Goal: Task Accomplishment & Management: Manage account settings

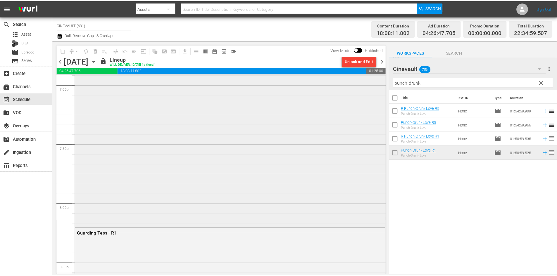
scroll to position [2255, 0]
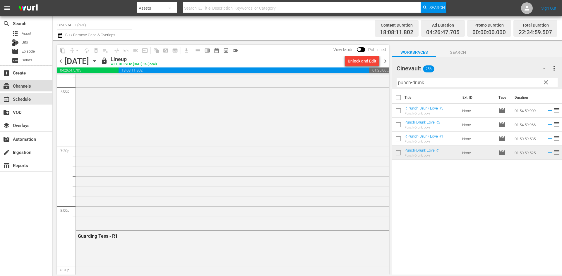
click at [39, 89] on div "subscriptions Channels" at bounding box center [26, 86] width 52 height 12
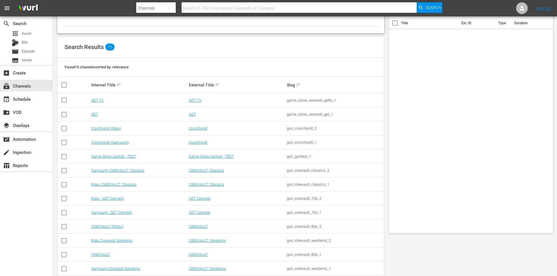
scroll to position [78, 0]
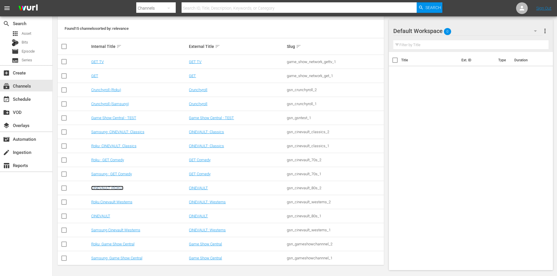
click at [119, 190] on link "CINEVAULT (ROKU)" at bounding box center [107, 188] width 32 height 4
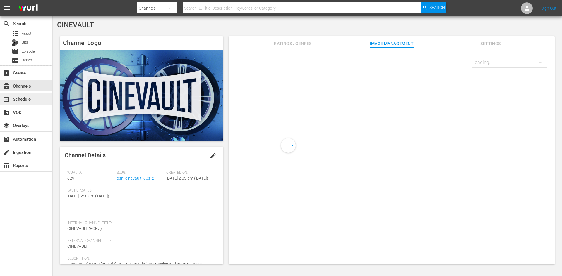
click at [27, 95] on div "event_available Schedule" at bounding box center [26, 99] width 52 height 12
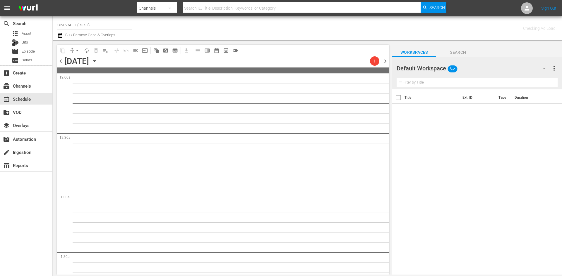
click at [466, 68] on div "Default Workspace" at bounding box center [473, 68] width 154 height 16
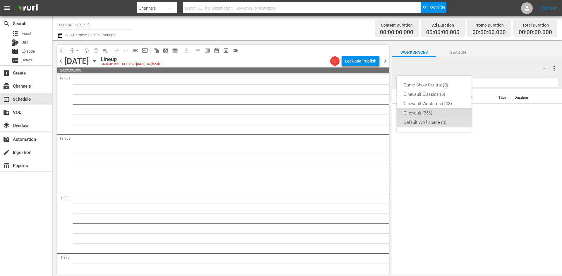
click at [442, 114] on div "Cinevault (756)" at bounding box center [433, 113] width 61 height 9
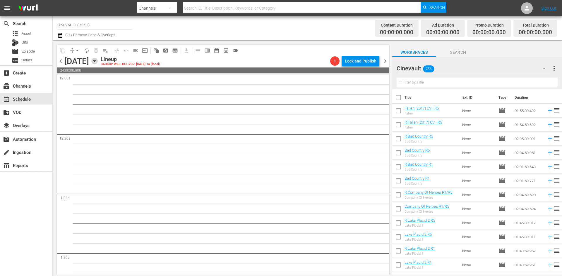
click at [98, 63] on icon "button" at bounding box center [94, 61] width 6 height 6
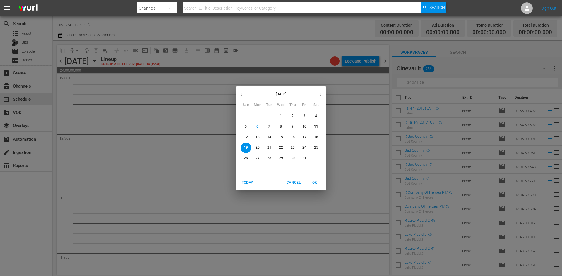
click at [252, 141] on div "13" at bounding box center [258, 137] width 12 height 11
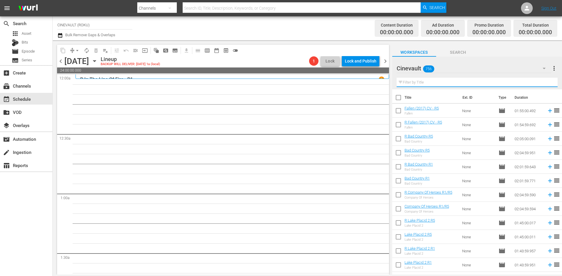
click at [440, 84] on input "text" at bounding box center [476, 82] width 161 height 9
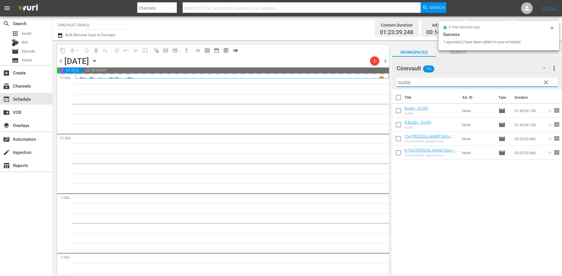
drag, startPoint x: 423, startPoint y: 83, endPoint x: 376, endPoint y: 80, distance: 47.8
click at [376, 80] on div "content_copy compress arrow_drop_down autorenew_outlined delete_forever_outline…" at bounding box center [307, 157] width 509 height 235
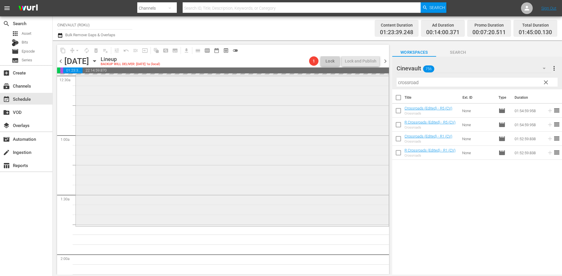
scroll to position [88, 0]
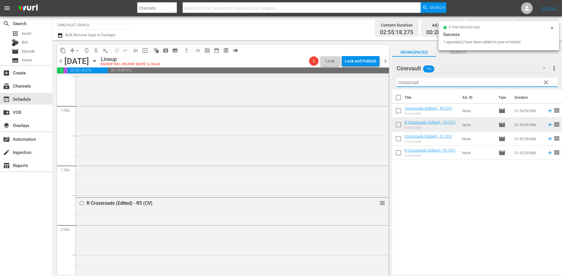
drag, startPoint x: 446, startPoint y: 84, endPoint x: 388, endPoint y: 82, distance: 57.9
click at [388, 82] on div "content_copy compress arrow_drop_down autorenew_outlined delete_forever_outline…" at bounding box center [307, 157] width 509 height 235
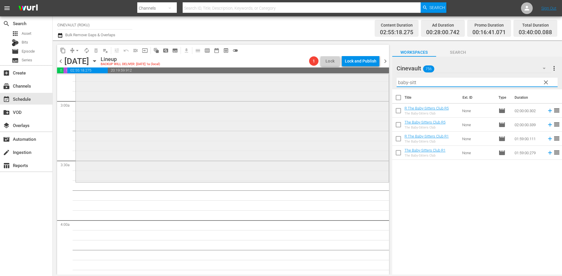
scroll to position [380, 0]
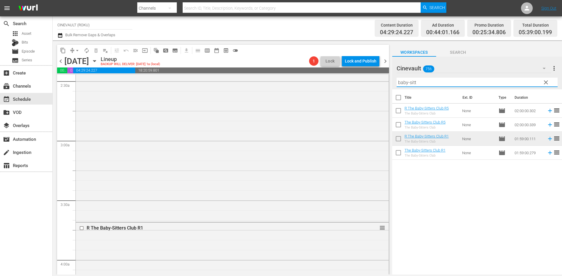
drag, startPoint x: 446, startPoint y: 81, endPoint x: 314, endPoint y: 73, distance: 132.4
click at [314, 73] on div "content_copy compress arrow_drop_down autorenew_outlined delete_forever_outline…" at bounding box center [307, 157] width 509 height 235
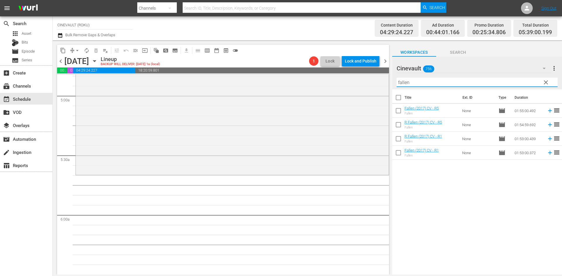
scroll to position [577, 0]
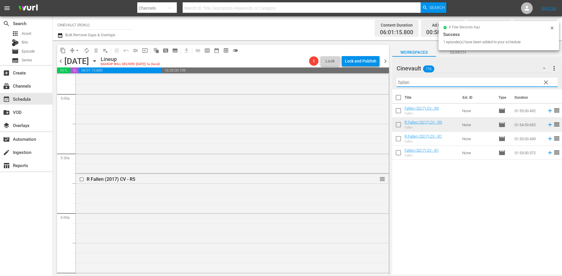
drag, startPoint x: 457, startPoint y: 82, endPoint x: 400, endPoint y: 80, distance: 57.3
click at [400, 80] on input "fallen" at bounding box center [476, 82] width 161 height 9
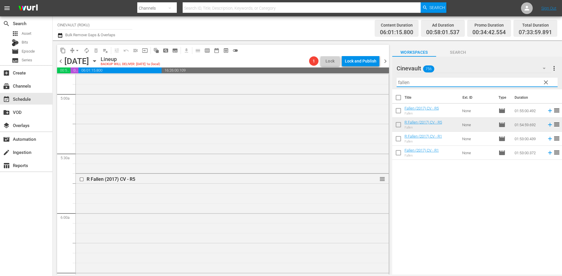
type input "f"
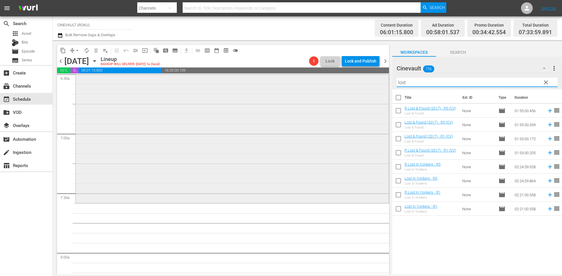
scroll to position [782, 0]
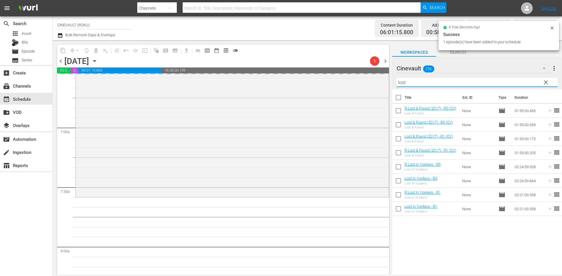
drag, startPoint x: 462, startPoint y: 84, endPoint x: 269, endPoint y: 86, distance: 193.3
click at [269, 86] on div "content_copy compress arrow_drop_down autorenew_outlined delete_forever_outline…" at bounding box center [307, 157] width 509 height 235
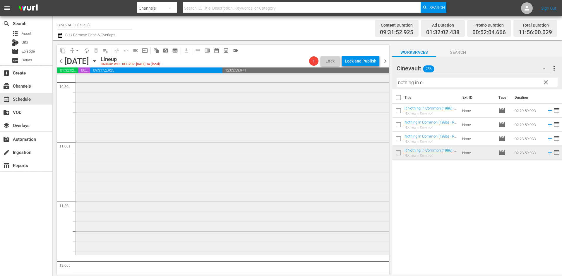
scroll to position [1279, 0]
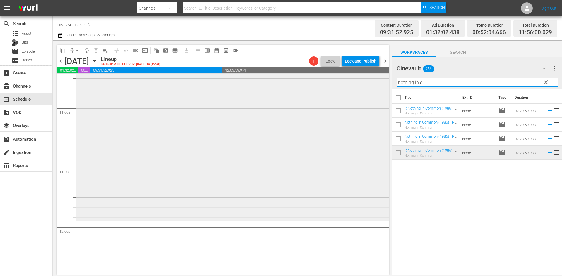
drag, startPoint x: 445, startPoint y: 85, endPoint x: 358, endPoint y: 85, distance: 86.9
click at [358, 85] on div "content_copy compress arrow_drop_down autorenew_outlined delete_forever_outline…" at bounding box center [307, 157] width 509 height 235
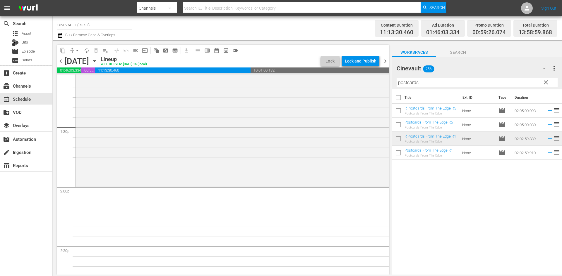
scroll to position [1571, 0]
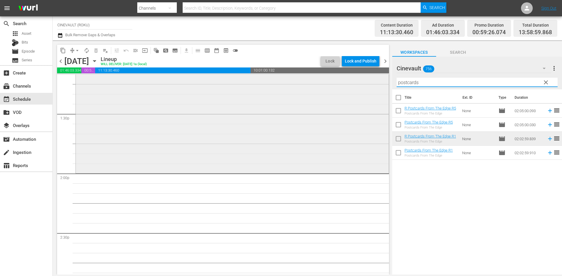
drag, startPoint x: 445, startPoint y: 80, endPoint x: 335, endPoint y: 79, distance: 109.7
click at [335, 79] on div "content_copy compress arrow_drop_down autorenew_outlined delete_forever_outline…" at bounding box center [307, 157] width 509 height 235
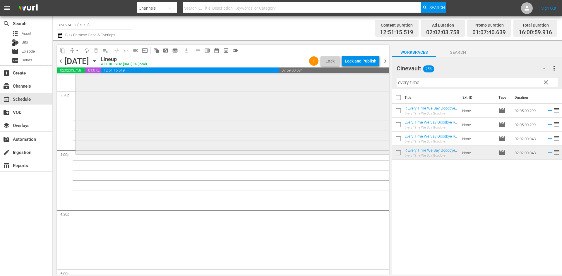
scroll to position [1835, 0]
drag, startPoint x: 442, startPoint y: 81, endPoint x: 350, endPoint y: 81, distance: 91.8
click at [350, 81] on div "content_copy compress arrow_drop_down autorenew_outlined delete_forever_outline…" at bounding box center [307, 157] width 509 height 235
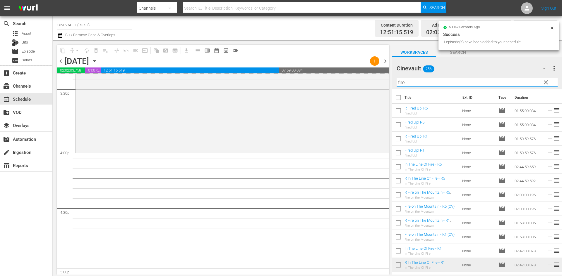
drag, startPoint x: 279, startPoint y: 69, endPoint x: 210, endPoint y: 63, distance: 69.9
click at [210, 63] on div "content_copy compress arrow_drop_down autorenew_outlined delete_forever_outline…" at bounding box center [307, 157] width 509 height 235
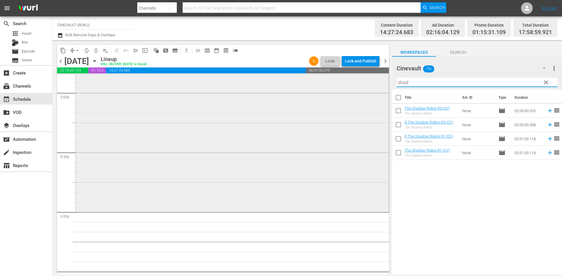
scroll to position [2069, 0]
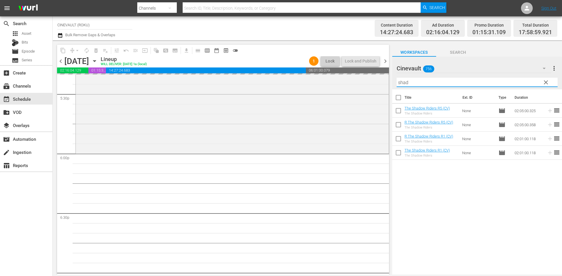
drag, startPoint x: 417, startPoint y: 83, endPoint x: 388, endPoint y: 85, distance: 29.6
click at [388, 85] on div "content_copy compress arrow_drop_down autorenew_outlined delete_forever_outline…" at bounding box center [307, 157] width 509 height 235
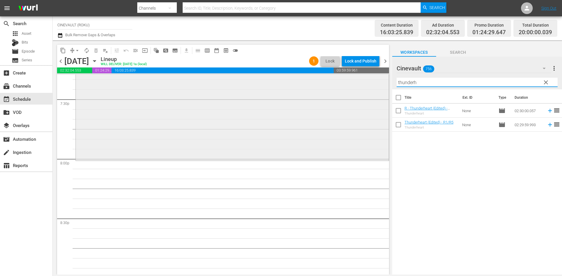
scroll to position [2302, 0]
drag, startPoint x: 437, startPoint y: 85, endPoint x: 368, endPoint y: 83, distance: 69.0
click at [368, 83] on div "content_copy compress arrow_drop_down autorenew_outlined delete_forever_outline…" at bounding box center [307, 157] width 509 height 235
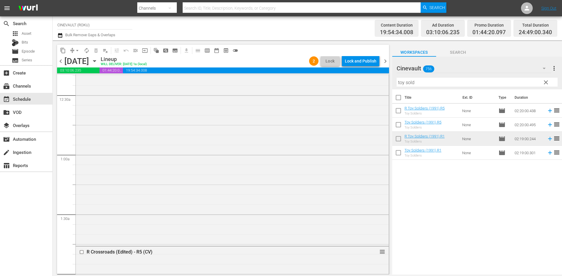
scroll to position [0, 0]
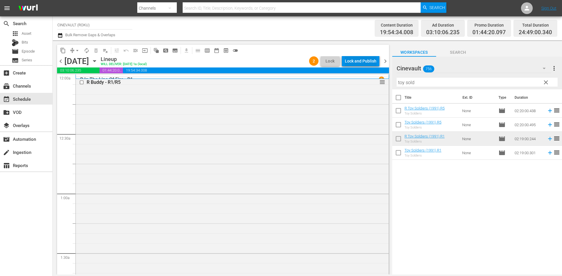
click at [349, 61] on div "Lock and Publish" at bounding box center [361, 61] width 32 height 11
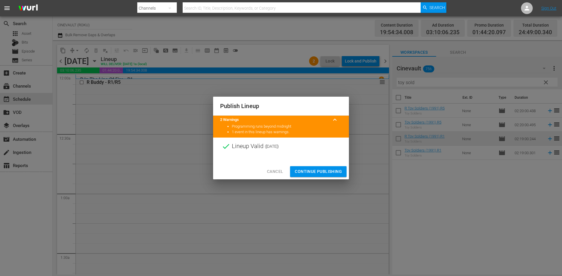
click at [327, 176] on button "Continue Publishing" at bounding box center [318, 171] width 56 height 11
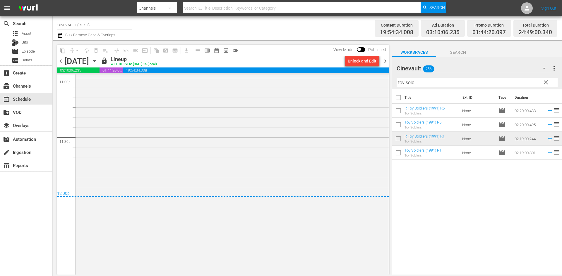
scroll to position [2763, 0]
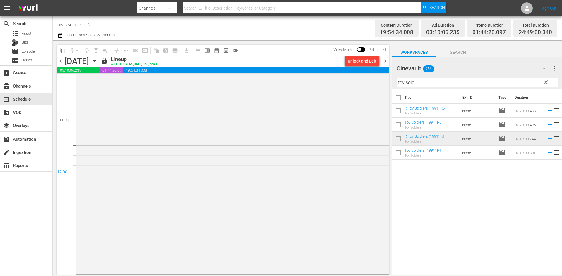
click at [386, 65] on span "chevron_right" at bounding box center [384, 61] width 7 height 7
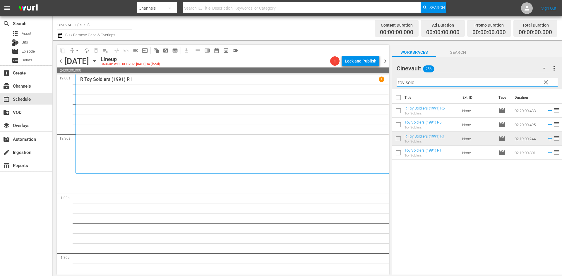
drag, startPoint x: 438, startPoint y: 87, endPoint x: 354, endPoint y: 85, distance: 84.0
click at [354, 85] on div "content_copy compress arrow_drop_down autorenew_outlined delete_forever_outline…" at bounding box center [307, 157] width 509 height 235
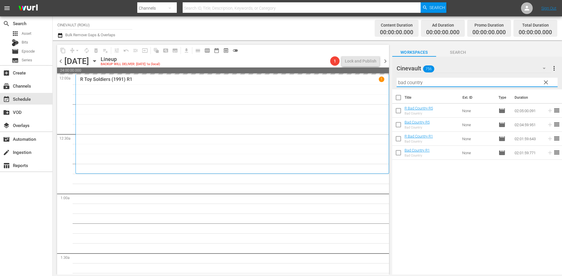
drag, startPoint x: 481, startPoint y: 82, endPoint x: 390, endPoint y: 82, distance: 91.0
click at [390, 82] on div "content_copy compress arrow_drop_down autorenew_outlined delete_forever_outline…" at bounding box center [307, 157] width 509 height 235
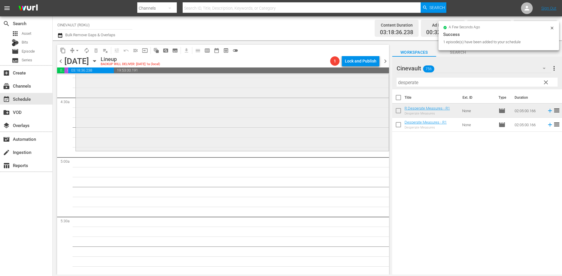
scroll to position [526, 0]
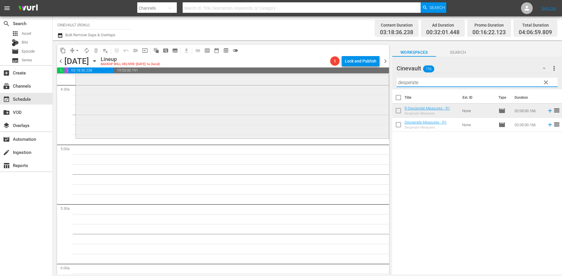
drag, startPoint x: 433, startPoint y: 85, endPoint x: 326, endPoint y: 81, distance: 107.7
click at [326, 81] on div "content_copy compress arrow_drop_down autorenew_outlined delete_forever_outline…" at bounding box center [307, 157] width 509 height 235
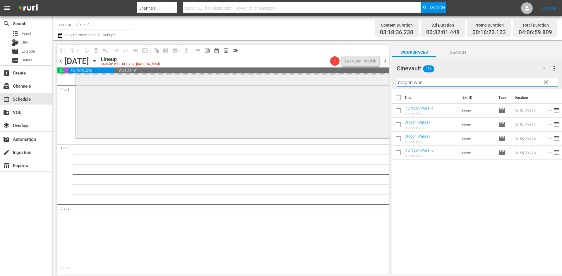
drag, startPoint x: 473, startPoint y: 79, endPoint x: 332, endPoint y: 76, distance: 140.4
click at [332, 76] on div "content_copy compress arrow_drop_down autorenew_outlined delete_forever_outline…" at bounding box center [307, 157] width 509 height 235
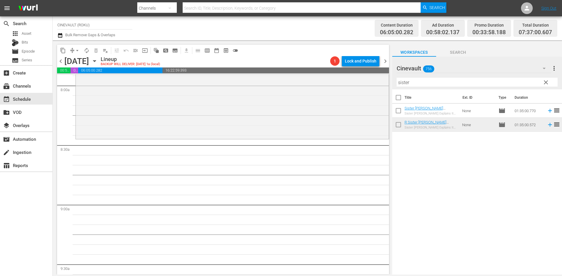
scroll to position [994, 0]
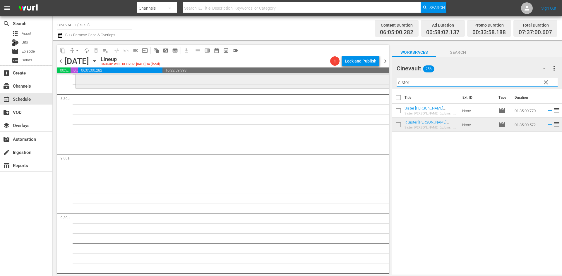
drag, startPoint x: 425, startPoint y: 85, endPoint x: 348, endPoint y: 88, distance: 77.0
click at [348, 88] on div "content_copy compress arrow_drop_down autorenew_outlined delete_forever_outline…" at bounding box center [307, 157] width 509 height 235
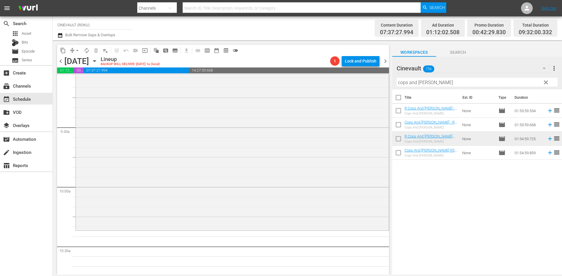
scroll to position [1141, 0]
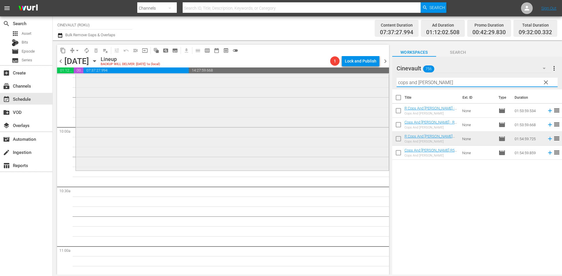
drag, startPoint x: 447, startPoint y: 80, endPoint x: 200, endPoint y: 93, distance: 247.2
click at [197, 96] on div "content_copy compress arrow_drop_down autorenew_outlined delete_forever_outline…" at bounding box center [307, 157] width 509 height 235
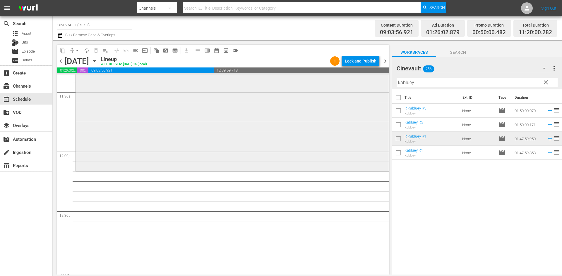
scroll to position [1404, 0]
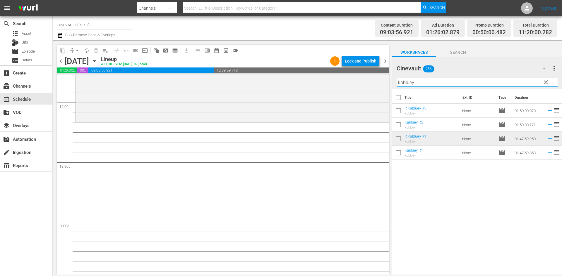
drag, startPoint x: 459, startPoint y: 85, endPoint x: 324, endPoint y: 68, distance: 135.9
click at [324, 68] on div "content_copy compress arrow_drop_down autorenew_outlined delete_forever_outline…" at bounding box center [307, 157] width 509 height 235
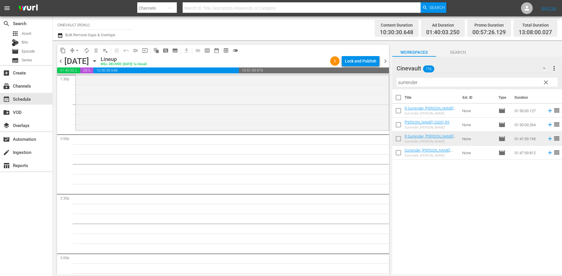
scroll to position [1638, 0]
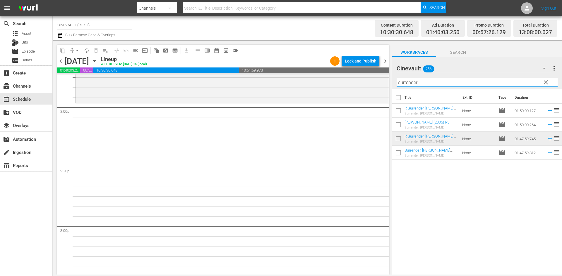
drag, startPoint x: 430, startPoint y: 85, endPoint x: 352, endPoint y: 70, distance: 79.3
click at [352, 70] on div "content_copy compress arrow_drop_down autorenew_outlined delete_forever_outline…" at bounding box center [307, 157] width 509 height 235
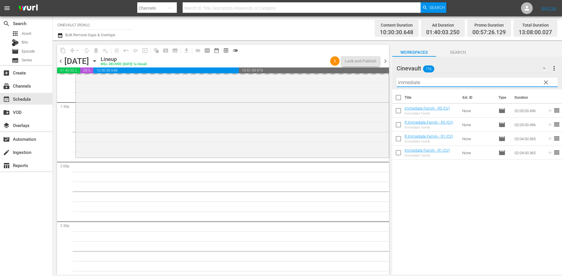
drag, startPoint x: 447, startPoint y: 83, endPoint x: 336, endPoint y: 71, distance: 112.1
click at [336, 71] on div "content_copy compress arrow_drop_down autorenew_outlined delete_forever_outline…" at bounding box center [307, 157] width 509 height 235
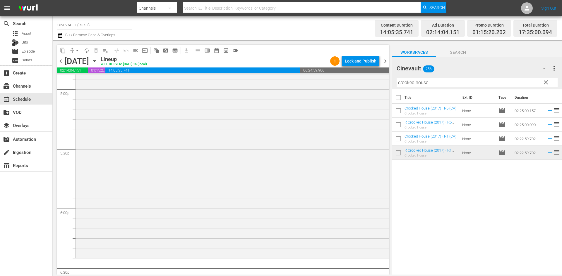
scroll to position [2101, 0]
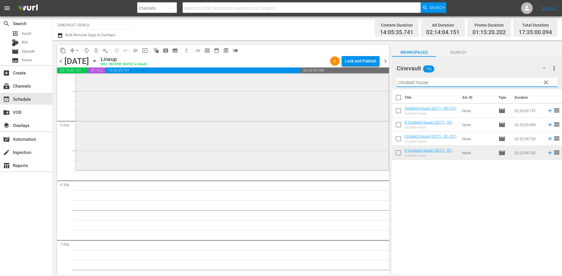
drag, startPoint x: 461, startPoint y: 86, endPoint x: 375, endPoint y: 84, distance: 86.6
click at [375, 84] on div "content_copy compress arrow_drop_down autorenew_outlined delete_forever_outline…" at bounding box center [307, 157] width 509 height 235
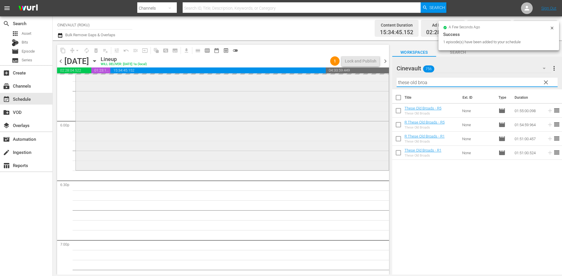
click at [351, 89] on div "content_copy compress arrow_drop_down autorenew_outlined delete_forever_outline…" at bounding box center [307, 157] width 509 height 235
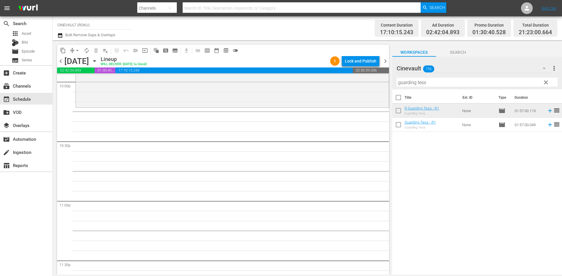
scroll to position [2628, 0]
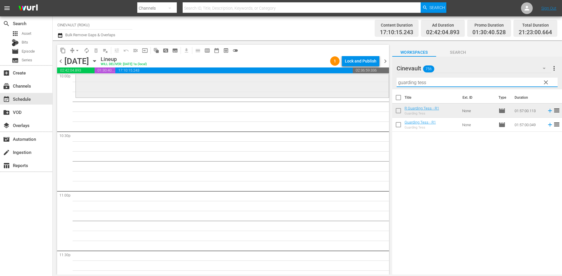
drag, startPoint x: 449, startPoint y: 85, endPoint x: 326, endPoint y: 87, distance: 122.6
click at [326, 87] on div "content_copy compress arrow_drop_down autorenew_outlined delete_forever_outline…" at bounding box center [307, 157] width 509 height 235
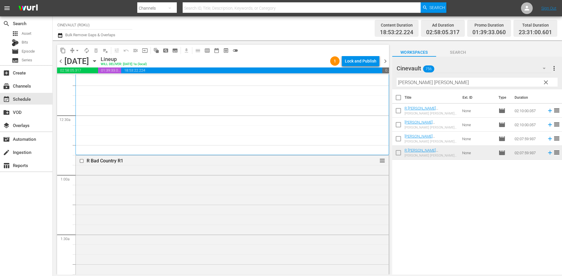
scroll to position [0, 0]
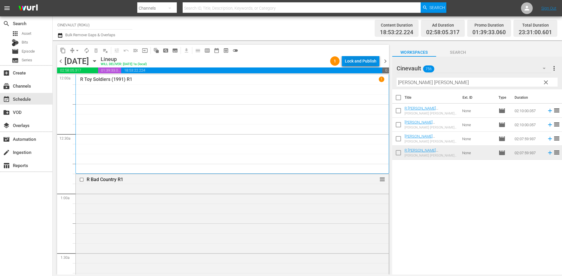
click at [361, 60] on div "Lock and Publish" at bounding box center [361, 61] width 32 height 11
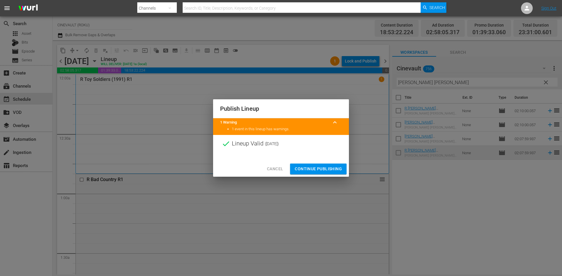
click at [341, 166] on span "Continue Publishing" at bounding box center [318, 169] width 47 height 7
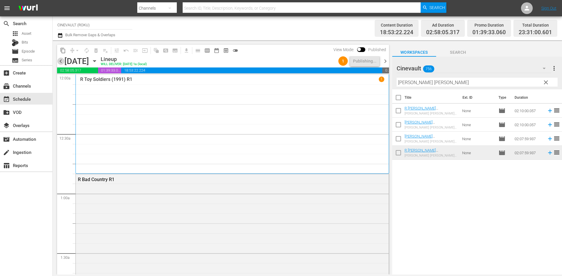
click at [60, 61] on span "chevron_left" at bounding box center [60, 61] width 7 height 7
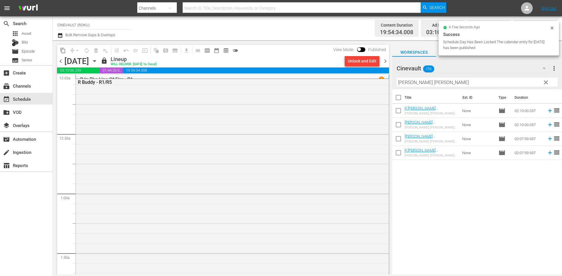
click at [386, 58] on span "chevron_right" at bounding box center [384, 61] width 7 height 7
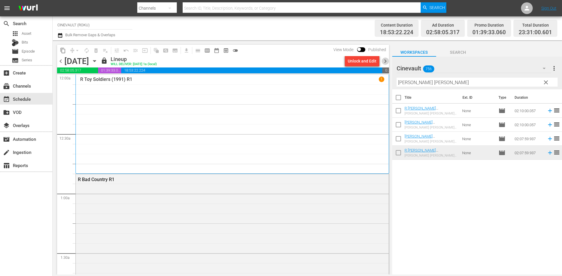
click at [386, 60] on span "chevron_right" at bounding box center [384, 61] width 7 height 7
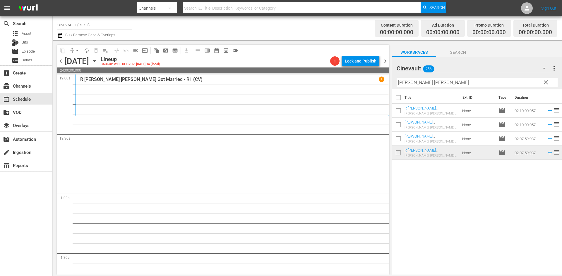
click at [431, 86] on input "[PERSON_NAME] [PERSON_NAME]" at bounding box center [476, 82] width 161 height 9
drag, startPoint x: 431, startPoint y: 86, endPoint x: 417, endPoint y: 58, distance: 31.0
click at [358, 90] on div "content_copy compress arrow_drop_down autorenew_outlined delete_forever_outline…" at bounding box center [307, 157] width 509 height 235
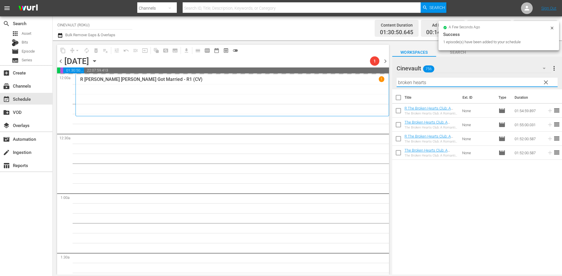
drag, startPoint x: 452, startPoint y: 82, endPoint x: 364, endPoint y: 83, distance: 88.9
click at [364, 83] on div "content_copy compress arrow_drop_down autorenew_outlined delete_forever_outline…" at bounding box center [307, 157] width 509 height 235
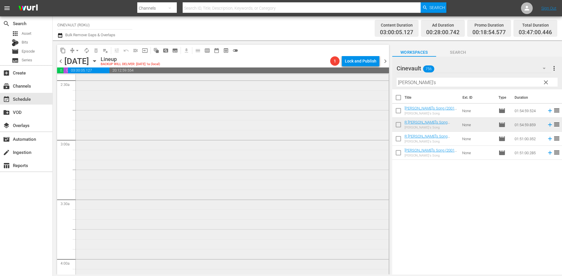
scroll to position [409, 0]
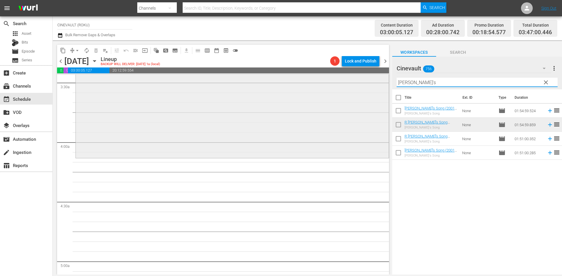
drag, startPoint x: 414, startPoint y: 83, endPoint x: 384, endPoint y: 82, distance: 29.9
click at [384, 82] on div "content_copy compress arrow_drop_down autorenew_outlined delete_forever_outline…" at bounding box center [307, 157] width 509 height 235
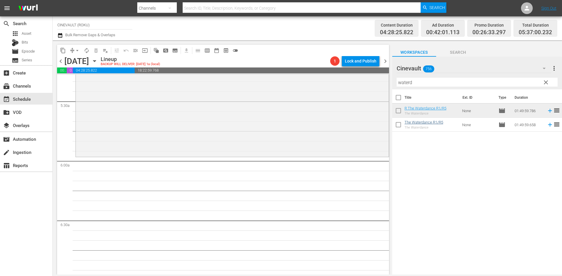
scroll to position [643, 0]
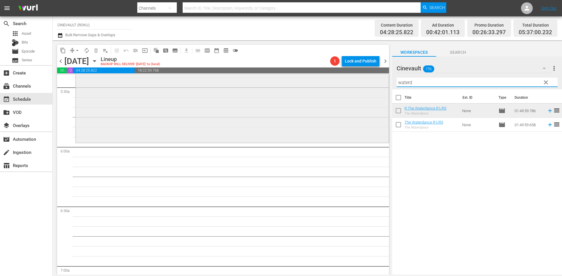
drag, startPoint x: 451, startPoint y: 82, endPoint x: 376, endPoint y: 83, distance: 75.5
click at [376, 83] on div "content_copy compress arrow_drop_down autorenew_outlined delete_forever_outline…" at bounding box center [307, 157] width 509 height 235
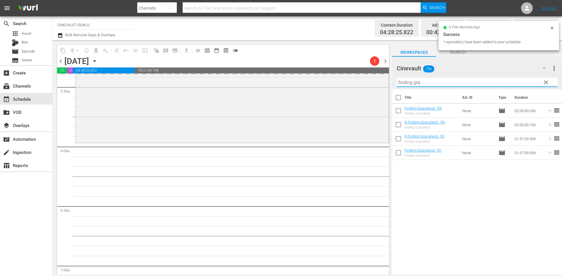
drag, startPoint x: 440, startPoint y: 87, endPoint x: 370, endPoint y: 78, distance: 70.7
click at [365, 78] on div "content_copy compress arrow_drop_down autorenew_outlined delete_forever_outline…" at bounding box center [307, 157] width 509 height 235
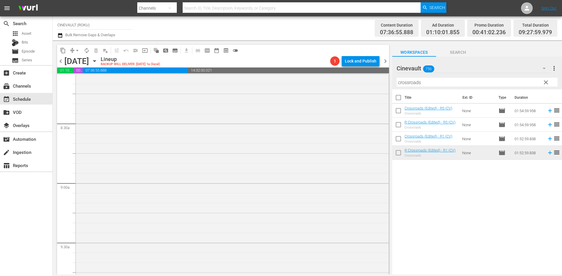
scroll to position [1053, 0]
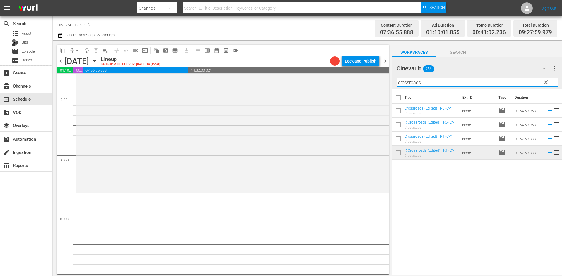
drag, startPoint x: 481, startPoint y: 82, endPoint x: 254, endPoint y: 63, distance: 227.5
click at [254, 63] on div "content_copy compress arrow_drop_down autorenew_outlined delete_forever_outline…" at bounding box center [307, 157] width 509 height 235
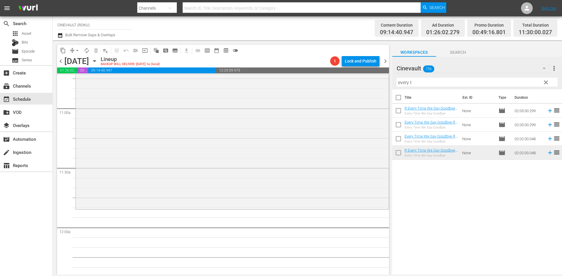
scroll to position [1287, 0]
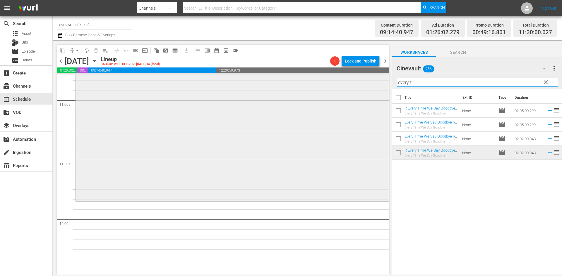
drag, startPoint x: 421, startPoint y: 87, endPoint x: 371, endPoint y: 78, distance: 51.3
click at [371, 78] on div "content_copy compress arrow_drop_down autorenew_outlined delete_forever_outline…" at bounding box center [307, 157] width 509 height 235
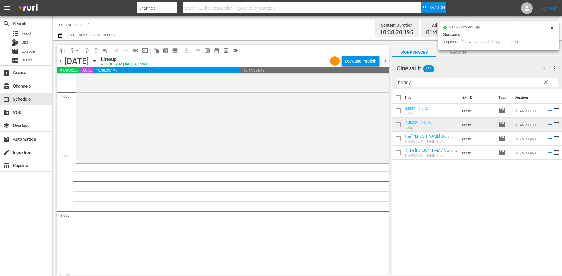
scroll to position [1579, 0]
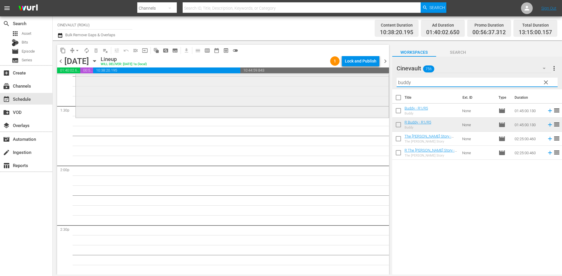
drag, startPoint x: 431, startPoint y: 85, endPoint x: 300, endPoint y: 91, distance: 131.2
click at [300, 91] on div "content_copy compress arrow_drop_down autorenew_outlined delete_forever_outline…" at bounding box center [307, 157] width 509 height 235
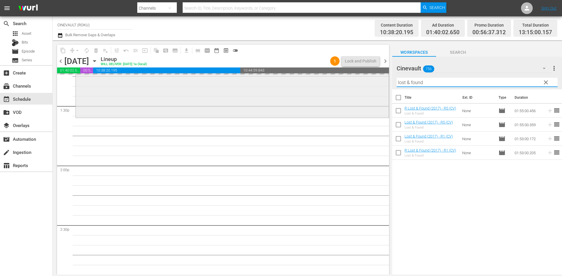
drag, startPoint x: 433, startPoint y: 79, endPoint x: 368, endPoint y: 80, distance: 64.4
click at [368, 80] on div "content_copy compress arrow_drop_down autorenew_outlined delete_forever_outline…" at bounding box center [307, 157] width 509 height 235
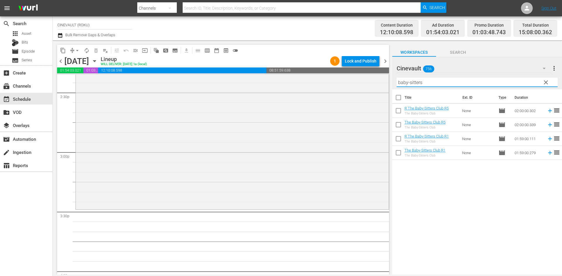
scroll to position [1725, 0]
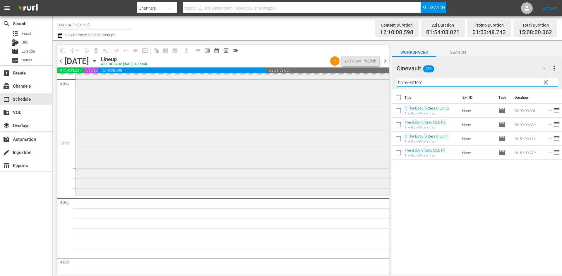
drag, startPoint x: 435, startPoint y: 80, endPoint x: 352, endPoint y: 87, distance: 83.6
click at [352, 87] on div "content_copy compress arrow_drop_down autorenew_outlined delete_forever_outline…" at bounding box center [307, 157] width 509 height 235
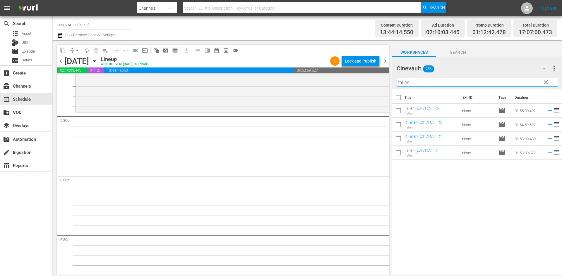
scroll to position [2047, 0]
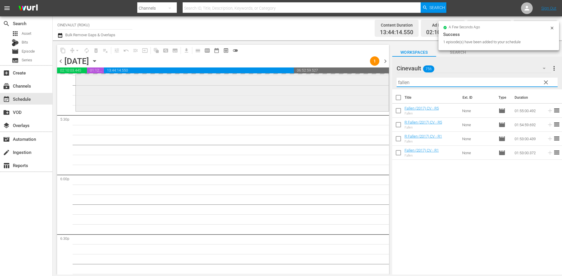
drag, startPoint x: 460, startPoint y: 82, endPoint x: 249, endPoint y: 85, distance: 210.3
click at [249, 85] on div "content_copy compress arrow_drop_down autorenew_outlined delete_forever_outline…" at bounding box center [307, 157] width 509 height 235
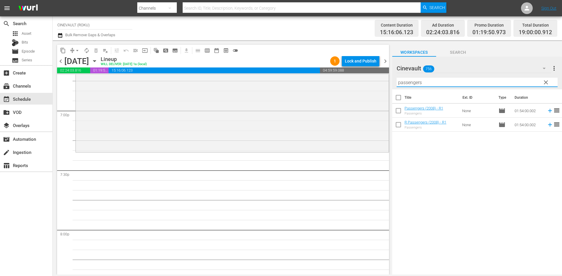
scroll to position [2223, 0]
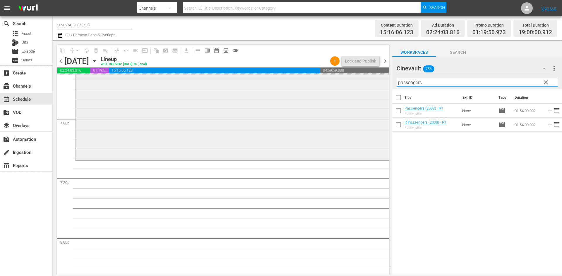
drag, startPoint x: 457, startPoint y: 81, endPoint x: 270, endPoint y: 87, distance: 187.3
click at [270, 87] on div "content_copy compress arrow_drop_down autorenew_outlined delete_forever_outline…" at bounding box center [307, 157] width 509 height 235
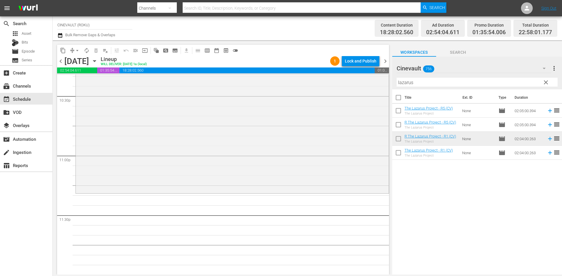
scroll to position [2663, 0]
drag, startPoint x: 429, startPoint y: 82, endPoint x: 330, endPoint y: 85, distance: 99.2
click at [330, 85] on div "content_copy compress arrow_drop_down autorenew_outlined delete_forever_outline…" at bounding box center [307, 157] width 509 height 235
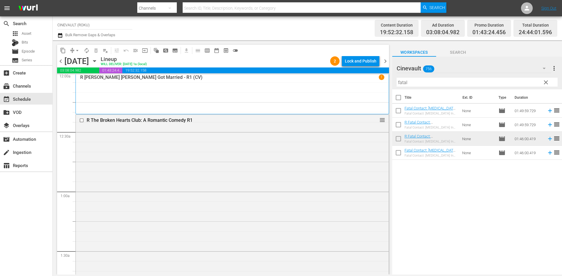
scroll to position [0, 0]
click at [354, 61] on div "Lock and Publish" at bounding box center [361, 61] width 32 height 11
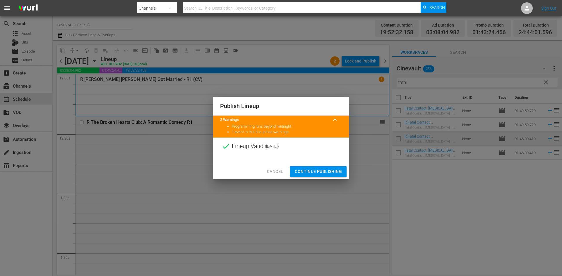
click at [328, 167] on button "Continue Publishing" at bounding box center [318, 171] width 56 height 11
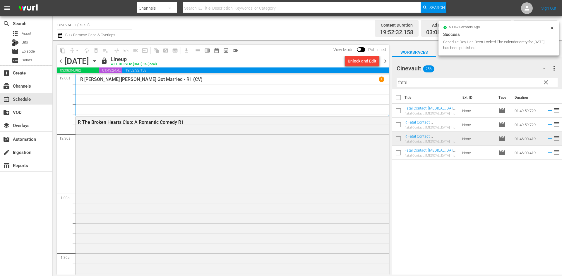
click at [62, 61] on span "chevron_left" at bounding box center [60, 61] width 7 height 7
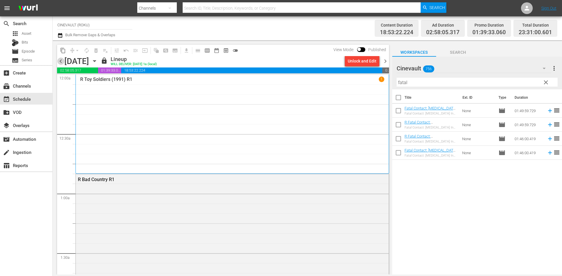
click at [62, 61] on span "chevron_left" at bounding box center [60, 61] width 7 height 7
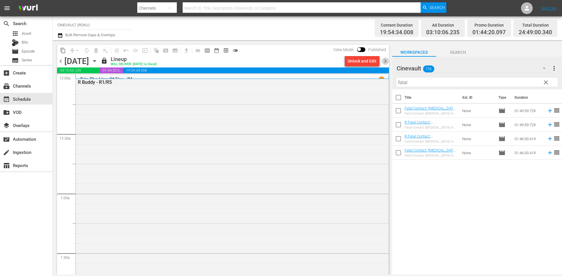
click at [387, 64] on span "chevron_right" at bounding box center [384, 61] width 7 height 7
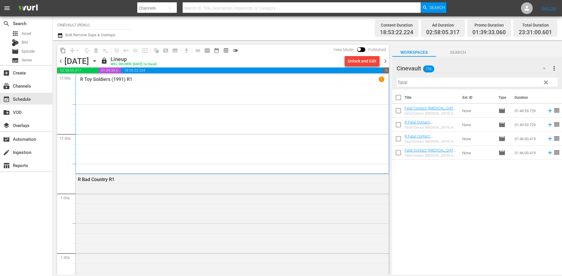
click at [387, 64] on span "chevron_right" at bounding box center [384, 61] width 7 height 7
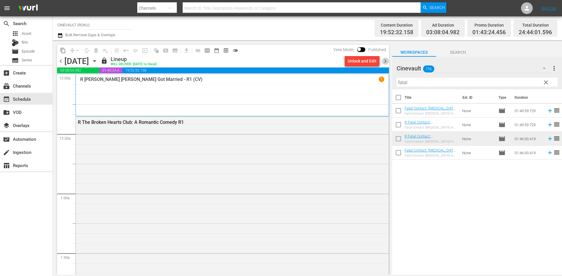
click at [387, 64] on span "chevron_right" at bounding box center [384, 61] width 7 height 7
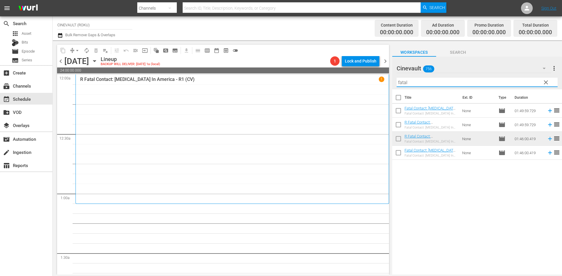
drag, startPoint x: 424, startPoint y: 78, endPoint x: 359, endPoint y: 78, distance: 65.2
click at [359, 78] on div "content_copy compress arrow_drop_down autorenew_outlined delete_forever_outline…" at bounding box center [307, 157] width 509 height 235
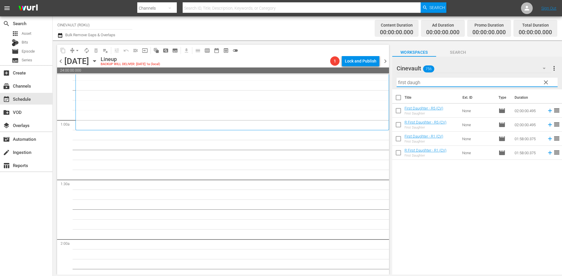
scroll to position [88, 0]
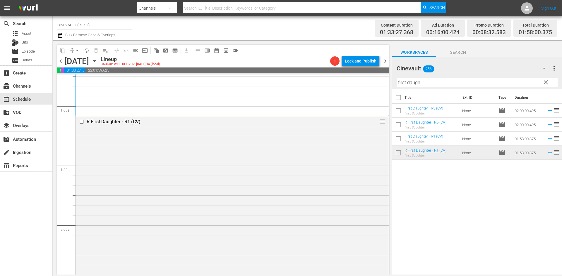
click at [472, 86] on input "first daugh" at bounding box center [476, 82] width 161 height 9
drag, startPoint x: 453, startPoint y: 86, endPoint x: 406, endPoint y: 88, distance: 47.4
click at [406, 88] on div "Filter by Title first daugh" at bounding box center [476, 82] width 161 height 14
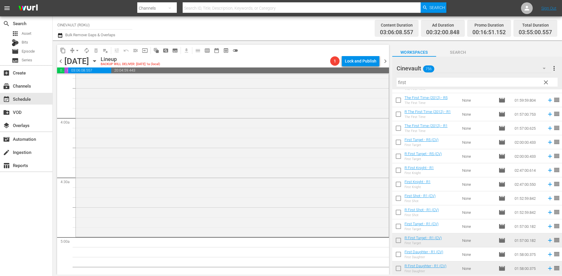
scroll to position [439, 0]
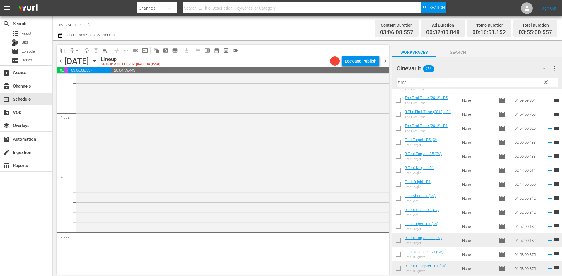
click at [459, 201] on td "None" at bounding box center [477, 199] width 36 height 14
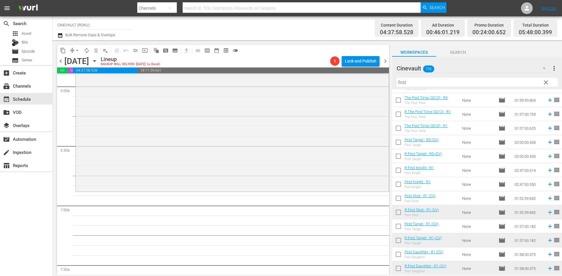
scroll to position [731, 0]
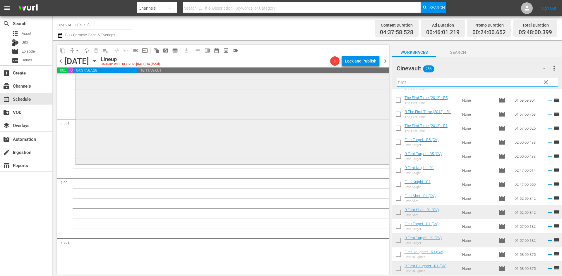
drag, startPoint x: 443, startPoint y: 81, endPoint x: 337, endPoint y: 78, distance: 106.8
click at [337, 78] on div "content_copy compress arrow_drop_down autorenew_outlined delete_forever_outline…" at bounding box center [307, 157] width 509 height 235
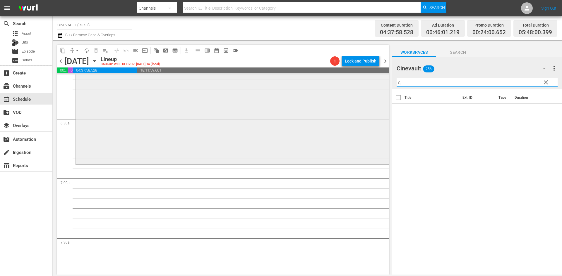
scroll to position [0, 0]
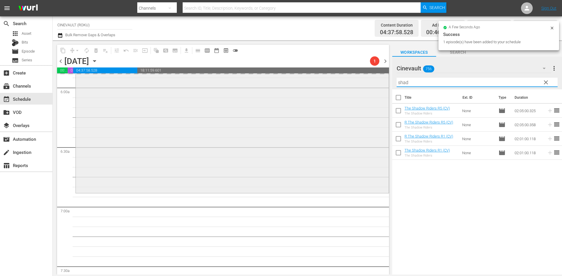
drag, startPoint x: 488, startPoint y: 82, endPoint x: 257, endPoint y: 75, distance: 231.4
click at [257, 75] on div "content_copy compress arrow_drop_down autorenew_outlined delete_forever_outline…" at bounding box center [307, 157] width 509 height 235
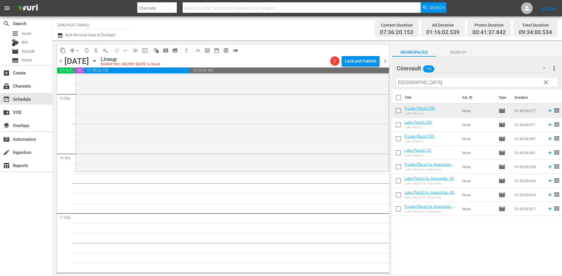
scroll to position [1176, 0]
drag, startPoint x: 454, startPoint y: 83, endPoint x: 290, endPoint y: 92, distance: 164.0
click at [290, 92] on div "content_copy compress arrow_drop_down autorenew_outlined delete_forever_outline…" at bounding box center [307, 157] width 509 height 235
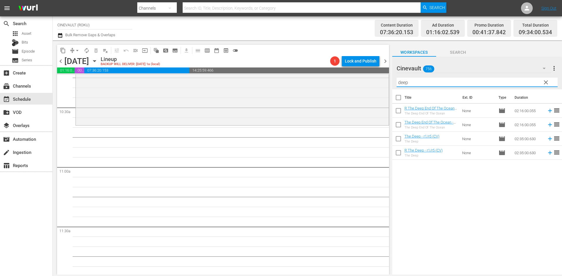
scroll to position [1205, 0]
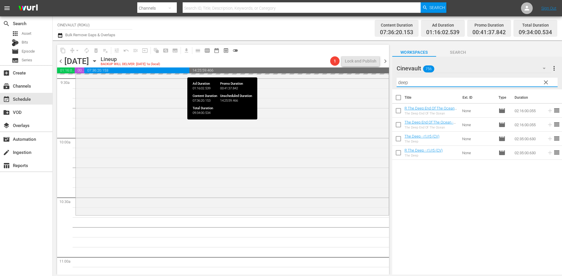
drag, startPoint x: 452, startPoint y: 82, endPoint x: 238, endPoint y: 69, distance: 215.1
click at [238, 69] on div "content_copy compress arrow_drop_down autorenew_outlined delete_forever_outline…" at bounding box center [307, 157] width 509 height 235
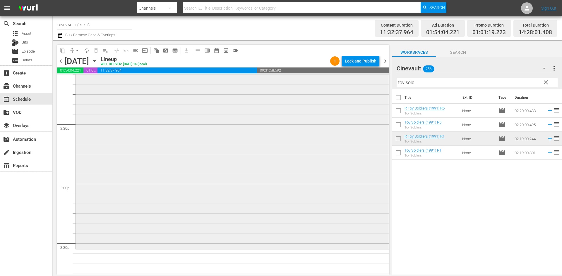
scroll to position [1710, 0]
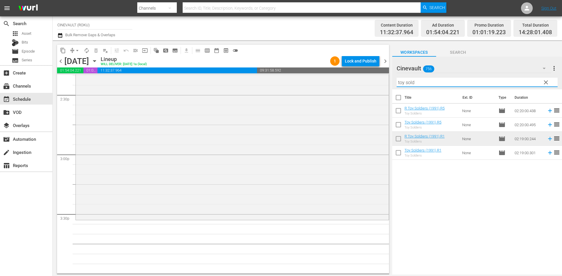
drag, startPoint x: 436, startPoint y: 82, endPoint x: 329, endPoint y: 73, distance: 108.0
click at [329, 73] on div "content_copy compress arrow_drop_down autorenew_outlined delete_forever_outline…" at bounding box center [307, 157] width 509 height 235
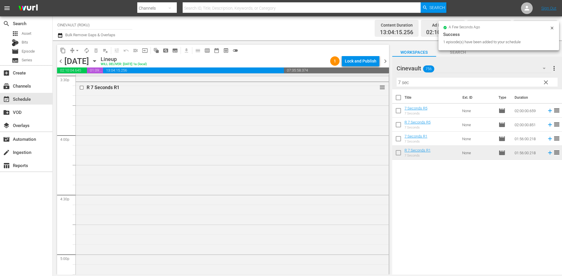
scroll to position [1856, 0]
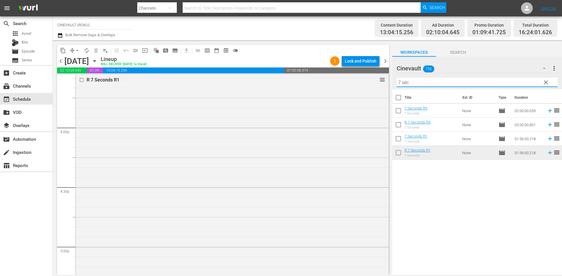
drag, startPoint x: 412, startPoint y: 85, endPoint x: 336, endPoint y: 74, distance: 76.6
click at [336, 74] on div "content_copy compress arrow_drop_down autorenew_outlined delete_forever_outline…" at bounding box center [307, 157] width 509 height 235
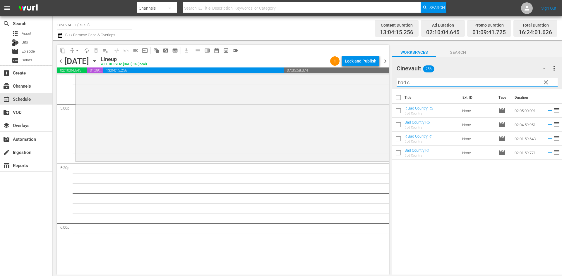
scroll to position [2002, 0]
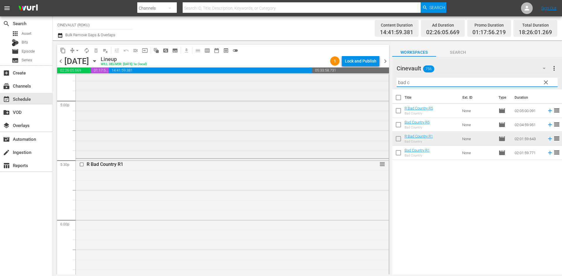
drag, startPoint x: 382, startPoint y: 82, endPoint x: 373, endPoint y: 83, distance: 9.4
click at [373, 83] on div "content_copy compress arrow_drop_down autorenew_outlined delete_forever_outline…" at bounding box center [307, 157] width 509 height 235
drag, startPoint x: 410, startPoint y: 83, endPoint x: 397, endPoint y: 83, distance: 12.6
click at [397, 83] on input "bad c" at bounding box center [476, 82] width 161 height 9
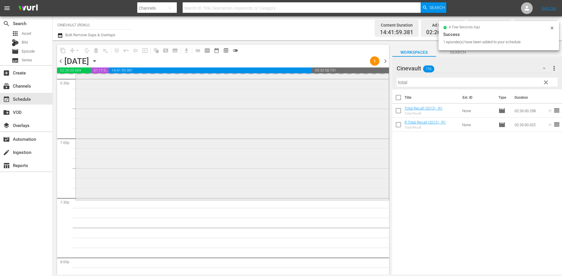
scroll to position [2236, 0]
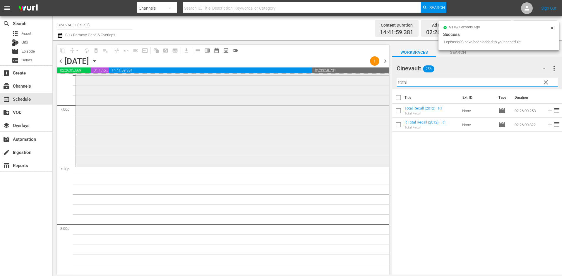
drag, startPoint x: 432, startPoint y: 86, endPoint x: 350, endPoint y: 82, distance: 82.0
click at [350, 82] on div "content_copy compress arrow_drop_down autorenew_outlined delete_forever_outline…" at bounding box center [307, 157] width 509 height 235
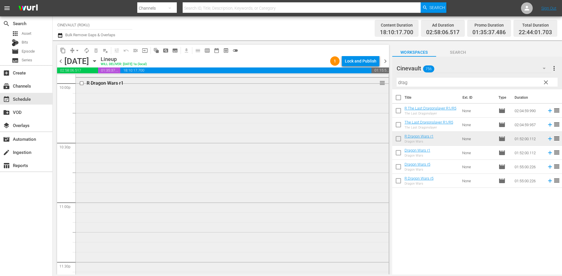
scroll to position [2663, 0]
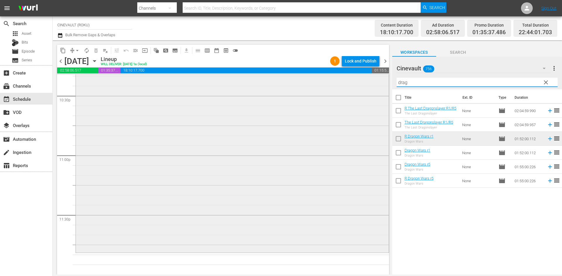
drag, startPoint x: 441, startPoint y: 85, endPoint x: 337, endPoint y: 85, distance: 103.8
click at [337, 85] on div "content_copy compress arrow_drop_down autorenew_outlined delete_forever_outline…" at bounding box center [307, 157] width 509 height 235
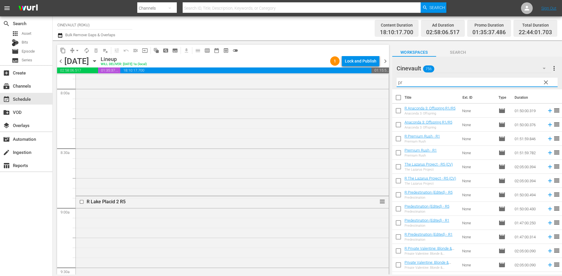
scroll to position [938, 0]
click at [81, 203] on input "checkbox" at bounding box center [82, 204] width 6 height 5
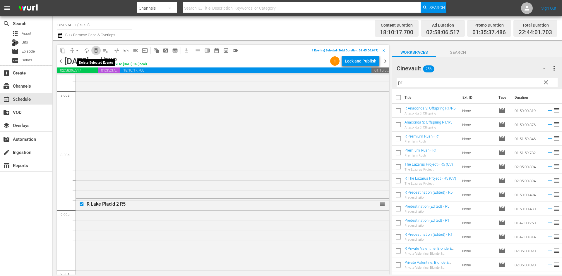
click at [95, 53] on span "delete_forever_outlined" at bounding box center [96, 51] width 6 height 6
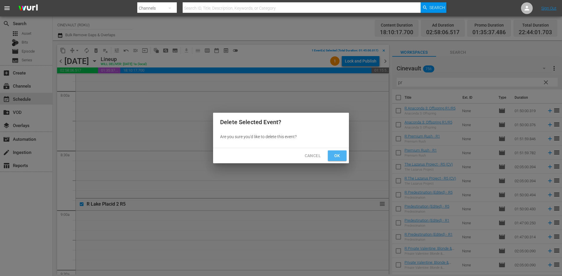
click at [338, 153] on span "Ok" at bounding box center [336, 155] width 9 height 7
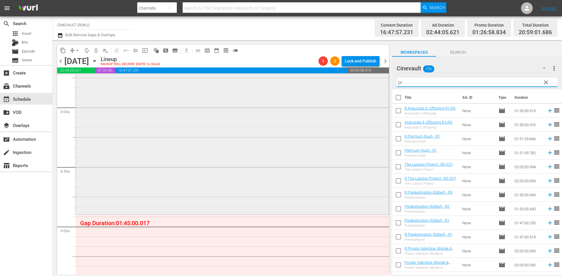
drag, startPoint x: 471, startPoint y: 83, endPoint x: 262, endPoint y: 78, distance: 208.6
click at [262, 78] on div "content_copy compress arrow_drop_down autorenew_outlined delete_forever_outline…" at bounding box center [307, 157] width 509 height 235
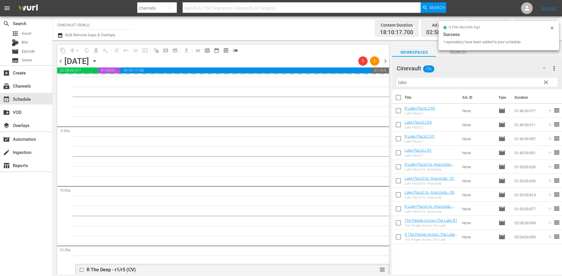
scroll to position [1095, 0]
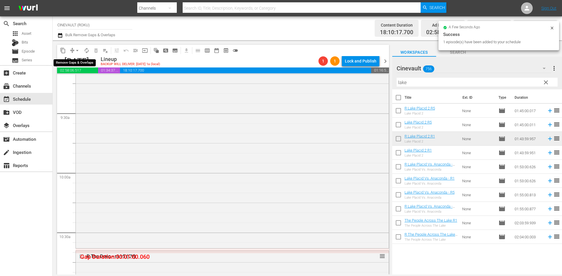
click at [75, 50] on span "arrow_drop_down" at bounding box center [77, 51] width 6 height 6
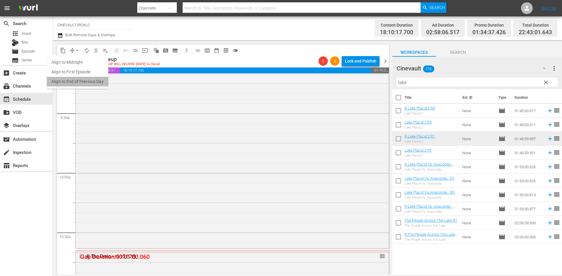
click at [84, 83] on li "Align to End of Previous Day" at bounding box center [77, 82] width 61 height 10
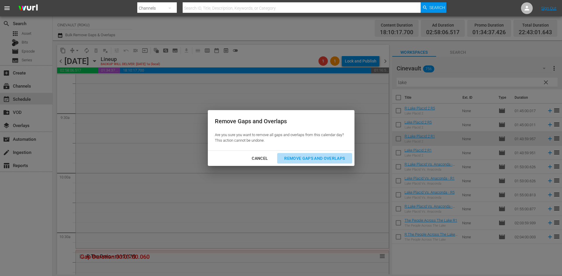
click at [316, 159] on div "Remove Gaps and Overlaps" at bounding box center [314, 158] width 70 height 7
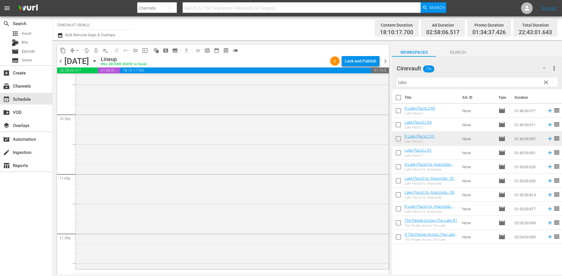
scroll to position [2663, 0]
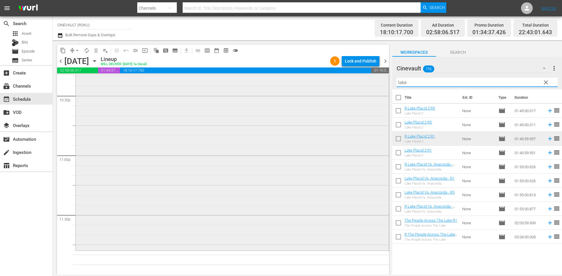
drag, startPoint x: 470, startPoint y: 85, endPoint x: 229, endPoint y: 91, distance: 241.6
click at [229, 91] on div "content_copy compress arrow_drop_down autorenew_outlined delete_forever_outline…" at bounding box center [307, 157] width 509 height 235
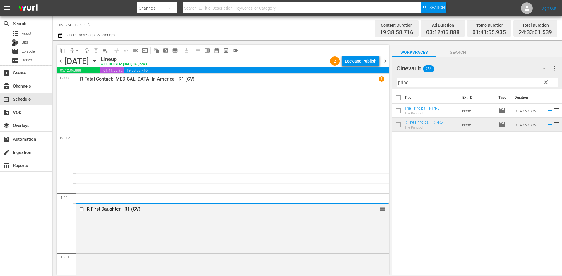
scroll to position [0, 0]
click at [363, 58] on div "Lock and Publish" at bounding box center [361, 61] width 32 height 11
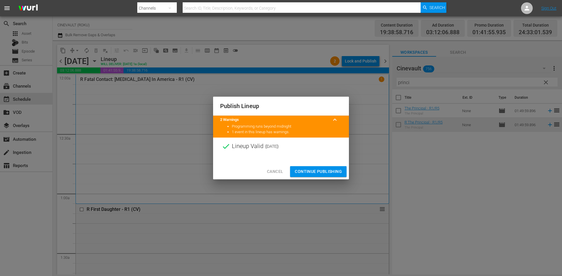
click at [341, 168] on span "Continue Publishing" at bounding box center [318, 171] width 47 height 7
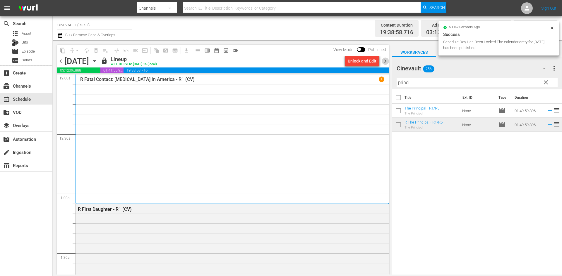
click at [383, 64] on span "chevron_right" at bounding box center [384, 61] width 7 height 7
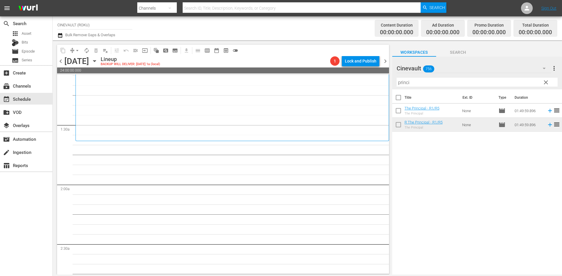
scroll to position [58, 0]
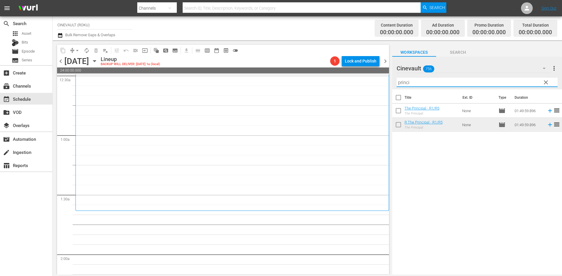
drag, startPoint x: 432, startPoint y: 84, endPoint x: 265, endPoint y: 75, distance: 167.2
click at [265, 75] on div "content_copy compress arrow_drop_down autorenew_outlined delete_forever_outline…" at bounding box center [307, 157] width 509 height 235
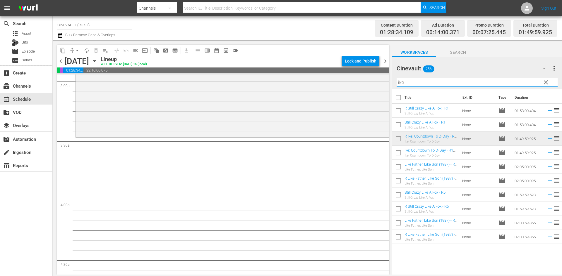
scroll to position [276, 0]
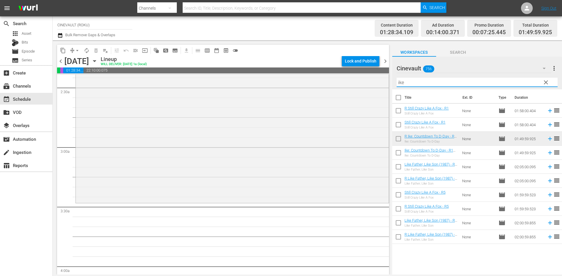
drag, startPoint x: 449, startPoint y: 86, endPoint x: 302, endPoint y: 73, distance: 147.4
click at [302, 73] on div "content_copy compress arrow_drop_down autorenew_outlined delete_forever_outline…" at bounding box center [307, 157] width 509 height 235
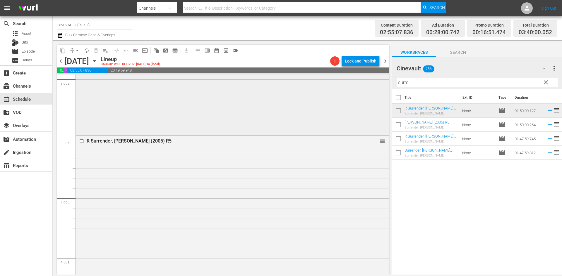
scroll to position [364, 0]
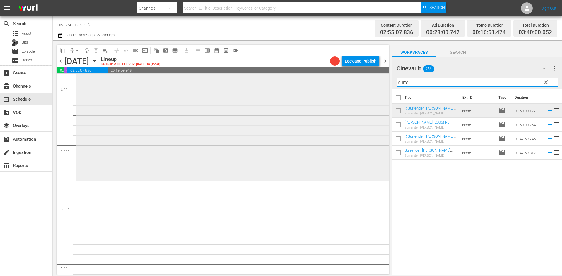
drag, startPoint x: 451, startPoint y: 87, endPoint x: 275, endPoint y: 78, distance: 175.7
click at [275, 78] on div "content_copy compress arrow_drop_down autorenew_outlined delete_forever_outline…" at bounding box center [307, 157] width 509 height 235
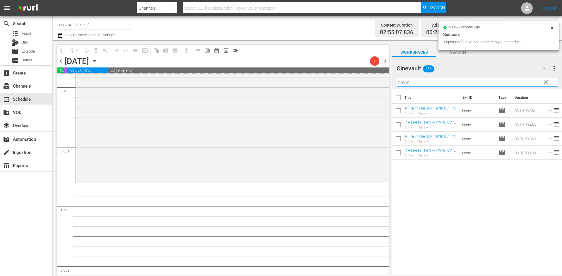
drag, startPoint x: 471, startPoint y: 80, endPoint x: 302, endPoint y: 67, distance: 168.7
click at [302, 67] on div "content_copy compress arrow_drop_down autorenew_outlined delete_forever_outline…" at bounding box center [307, 157] width 509 height 235
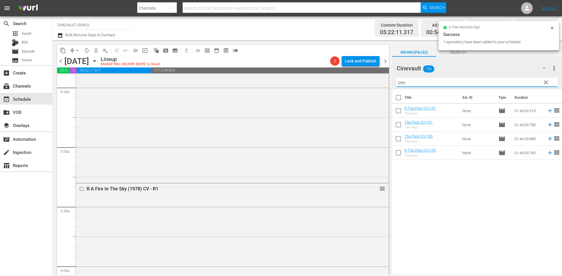
type input "pest"
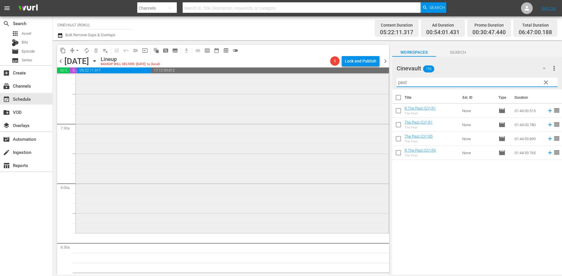
scroll to position [904, 0]
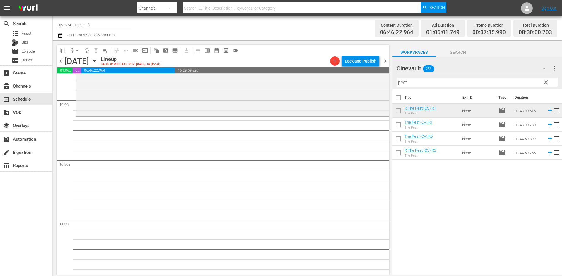
scroll to position [1138, 0]
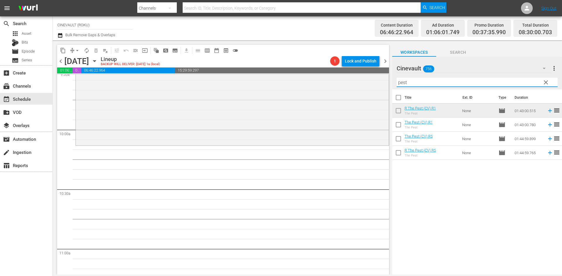
drag, startPoint x: 421, startPoint y: 84, endPoint x: 210, endPoint y: 64, distance: 211.5
click at [210, 64] on div "content_copy compress arrow_drop_down autorenew_outlined delete_forever_outline…" at bounding box center [307, 157] width 509 height 235
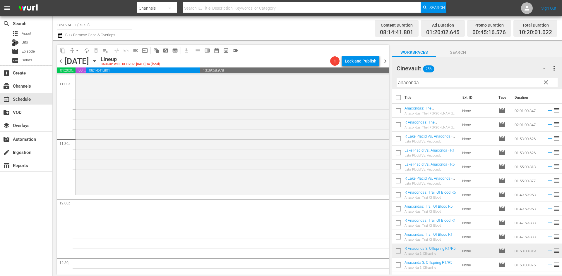
scroll to position [1343, 0]
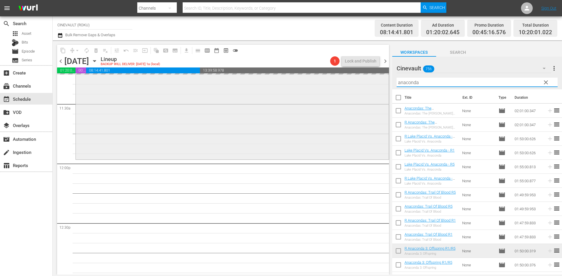
drag, startPoint x: 505, startPoint y: 83, endPoint x: 295, endPoint y: 85, distance: 209.7
click at [295, 85] on div "content_copy compress arrow_drop_down autorenew_outlined delete_forever_outline…" at bounding box center [307, 157] width 509 height 235
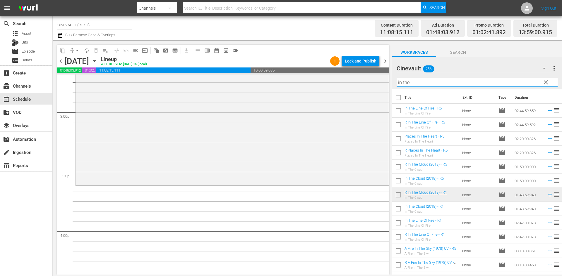
scroll to position [1653, 0]
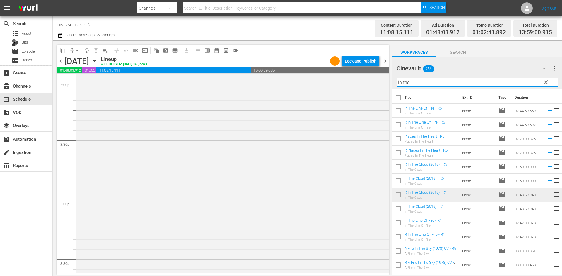
drag, startPoint x: 437, startPoint y: 84, endPoint x: 296, endPoint y: 68, distance: 141.9
click at [296, 68] on div "content_copy compress arrow_drop_down autorenew_outlined delete_forever_outline…" at bounding box center [307, 157] width 509 height 235
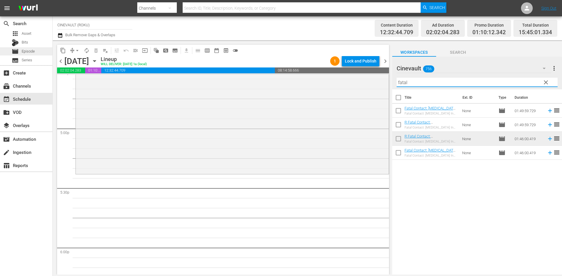
scroll to position [1715, 0]
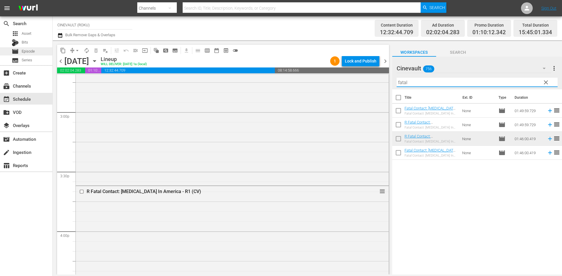
drag, startPoint x: 477, startPoint y: 84, endPoint x: 12, endPoint y: 52, distance: 466.7
click at [53, 0] on div "search Search apps Asset Bits movie Episode subtitles Series add_box Create sub…" at bounding box center [307, 0] width 509 height 0
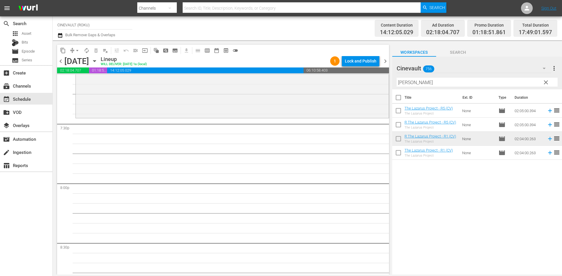
scroll to position [2300, 0]
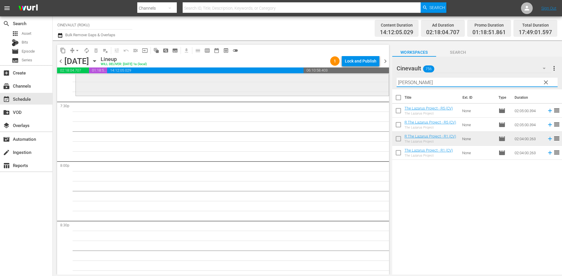
drag, startPoint x: 498, startPoint y: 86, endPoint x: 371, endPoint y: 88, distance: 126.9
click at [371, 88] on div "content_copy compress arrow_drop_down autorenew_outlined delete_forever_outline…" at bounding box center [307, 157] width 509 height 235
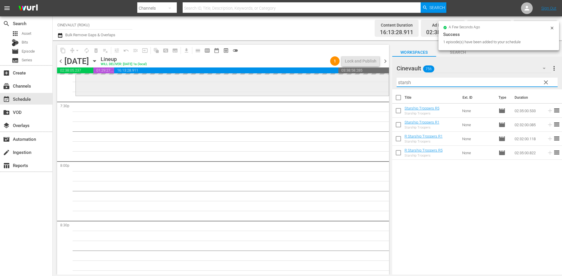
click at [331, 80] on div "content_copy compress arrow_drop_down autorenew_outlined delete_forever_outline…" at bounding box center [307, 157] width 509 height 235
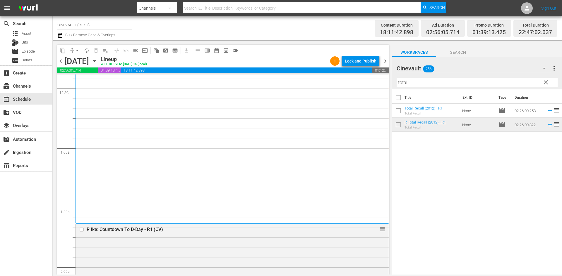
scroll to position [0, 0]
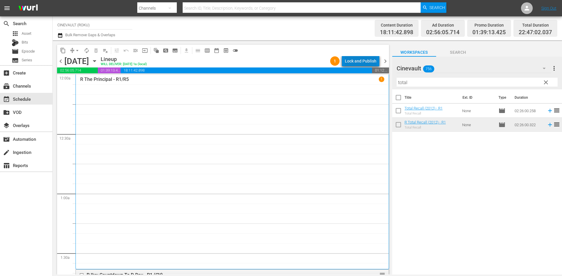
click at [368, 60] on div "Lock and Publish" at bounding box center [361, 61] width 32 height 11
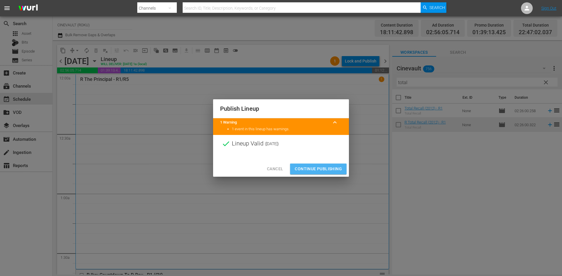
click at [325, 168] on span "Continue Publishing" at bounding box center [318, 169] width 47 height 7
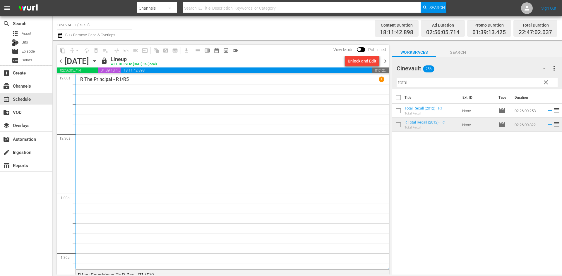
click at [386, 63] on span "chevron_right" at bounding box center [384, 61] width 7 height 7
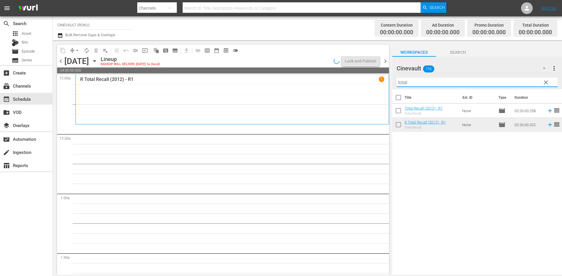
drag, startPoint x: 457, startPoint y: 81, endPoint x: 375, endPoint y: 88, distance: 82.4
click at [372, 88] on div "content_copy compress arrow_drop_down autorenew_outlined delete_forever_outline…" at bounding box center [307, 157] width 509 height 235
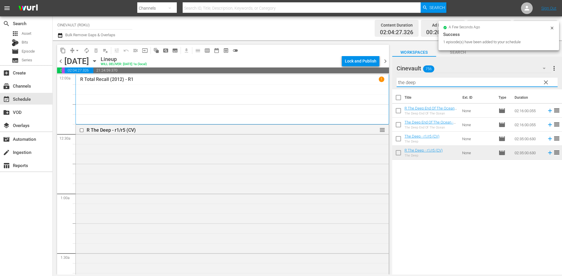
drag, startPoint x: 428, startPoint y: 83, endPoint x: 397, endPoint y: 79, distance: 31.2
click at [397, 79] on input "the deep" at bounding box center [476, 82] width 161 height 9
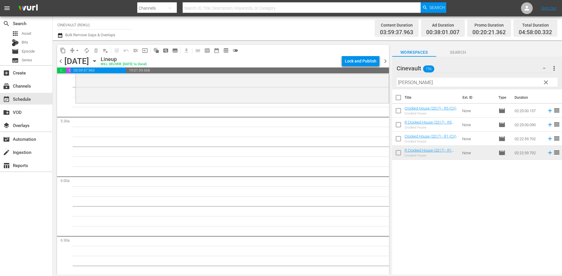
scroll to position [614, 0]
drag, startPoint x: 464, startPoint y: 92, endPoint x: 340, endPoint y: 90, distance: 124.6
click at [340, 90] on div "content_copy compress arrow_drop_down autorenew_outlined delete_forever_outline…" at bounding box center [307, 157] width 509 height 235
click at [420, 80] on input "[PERSON_NAME]" at bounding box center [476, 82] width 161 height 9
drag, startPoint x: 422, startPoint y: 82, endPoint x: 252, endPoint y: 87, distance: 170.0
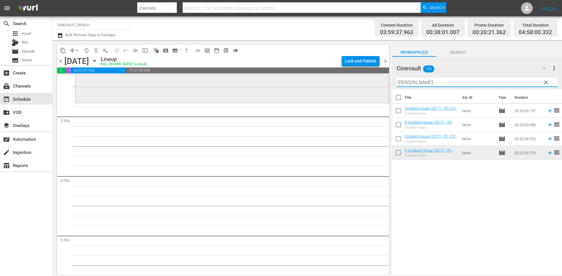
click at [252, 87] on div "content_copy compress arrow_drop_down autorenew_outlined delete_forever_outline…" at bounding box center [307, 157] width 509 height 235
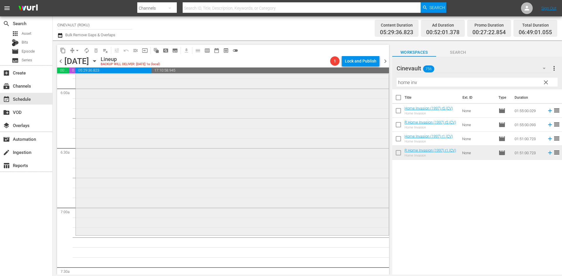
scroll to position [760, 0]
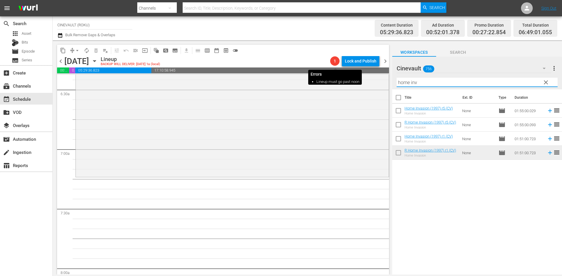
drag, startPoint x: 494, startPoint y: 82, endPoint x: 339, endPoint y: 60, distance: 156.6
click at [339, 60] on div "content_copy compress arrow_drop_down autorenew_outlined delete_forever_outline…" at bounding box center [307, 157] width 509 height 235
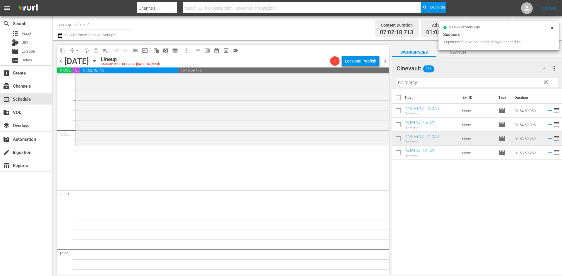
scroll to position [1053, 0]
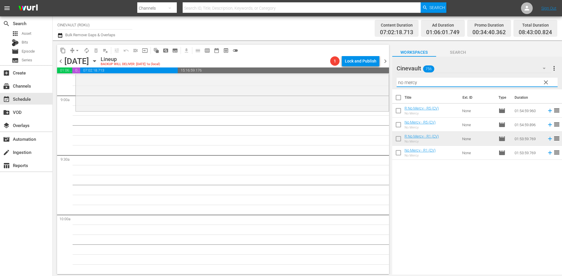
drag, startPoint x: 447, startPoint y: 86, endPoint x: 416, endPoint y: 86, distance: 30.4
click at [268, 91] on div "content_copy compress arrow_drop_down autorenew_outlined delete_forever_outline…" at bounding box center [307, 157] width 509 height 235
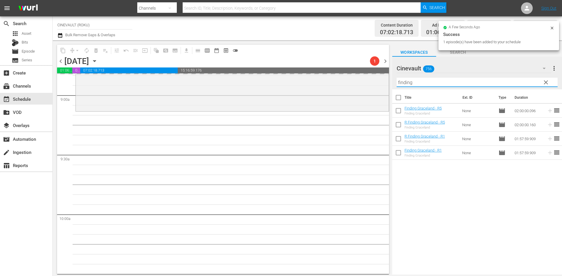
drag, startPoint x: 461, startPoint y: 81, endPoint x: 297, endPoint y: 69, distance: 164.5
click at [297, 69] on div "content_copy compress arrow_drop_down autorenew_outlined delete_forever_outline…" at bounding box center [307, 157] width 509 height 235
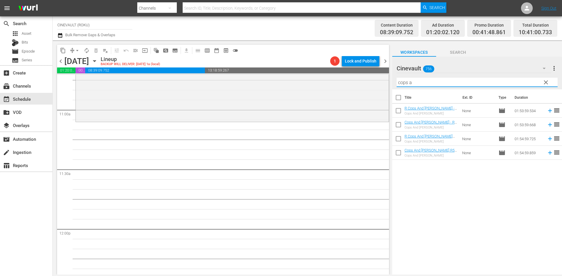
scroll to position [1287, 0]
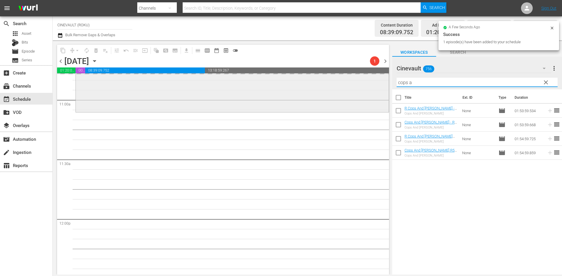
click at [266, 83] on div "content_copy compress arrow_drop_down autorenew_outlined delete_forever_outline…" at bounding box center [307, 157] width 509 height 235
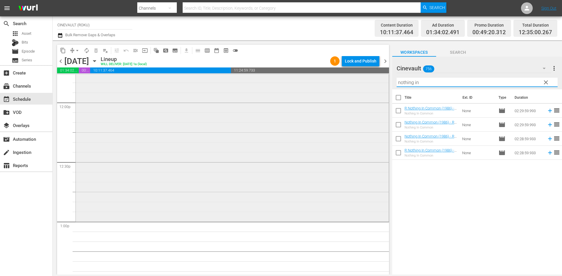
scroll to position [1492, 0]
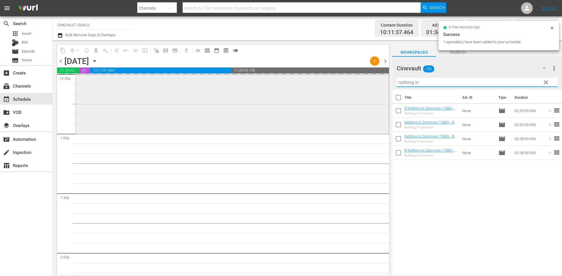
drag, startPoint x: 424, startPoint y: 85, endPoint x: 375, endPoint y: 76, distance: 50.1
click at [375, 76] on div "content_copy compress arrow_drop_down autorenew_outlined delete_forever_outline…" at bounding box center [307, 157] width 509 height 235
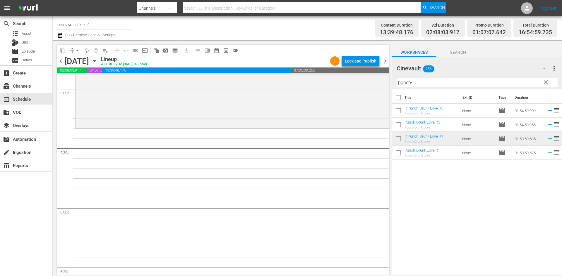
scroll to position [2018, 0]
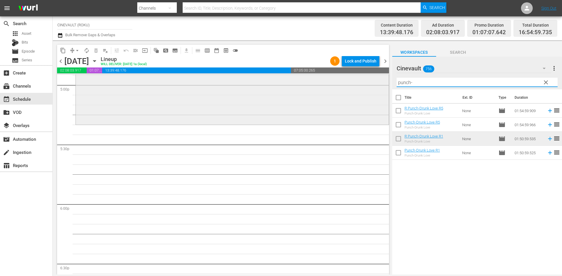
drag, startPoint x: 442, startPoint y: 86, endPoint x: 291, endPoint y: 88, distance: 150.3
click at [291, 88] on div "content_copy compress arrow_drop_down autorenew_outlined delete_forever_outline…" at bounding box center [307, 157] width 509 height 235
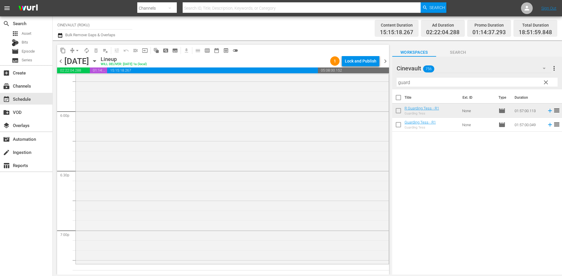
scroll to position [2164, 0]
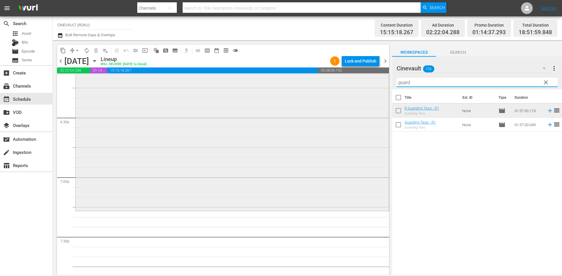
drag, startPoint x: 447, startPoint y: 84, endPoint x: 331, endPoint y: 82, distance: 115.2
click at [316, 85] on div "content_copy compress arrow_drop_down autorenew_outlined delete_forever_outline…" at bounding box center [307, 157] width 509 height 235
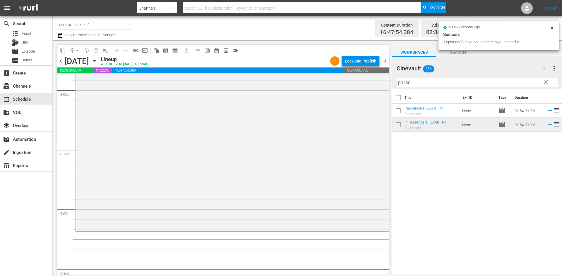
scroll to position [2457, 0]
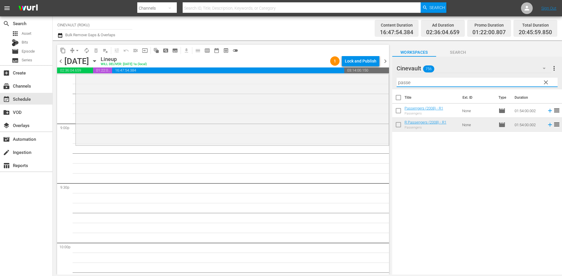
drag, startPoint x: 452, startPoint y: 78, endPoint x: 396, endPoint y: 86, distance: 56.1
click at [368, 87] on div "content_copy compress arrow_drop_down autorenew_outlined delete_forever_outline…" at bounding box center [307, 157] width 509 height 235
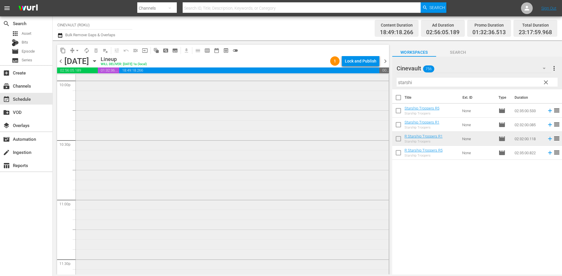
scroll to position [2663, 0]
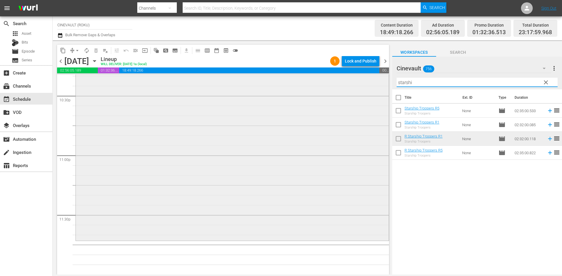
drag, startPoint x: 445, startPoint y: 82, endPoint x: 306, endPoint y: 96, distance: 139.6
click at [306, 96] on div "content_copy compress arrow_drop_down autorenew_outlined delete_forever_outline…" at bounding box center [307, 157] width 509 height 235
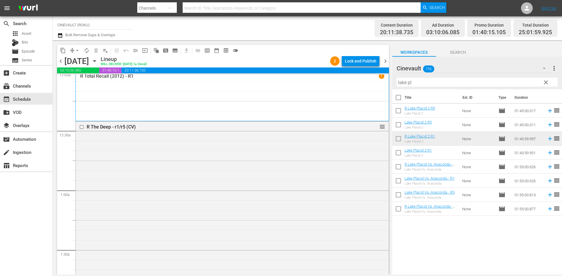
scroll to position [0, 0]
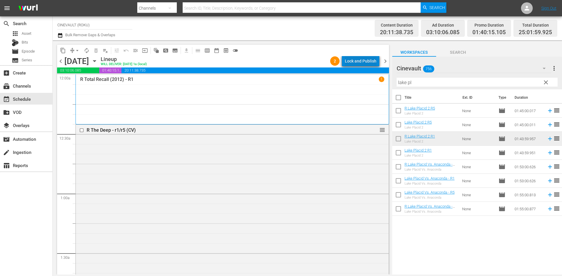
click at [368, 56] on div "Lock and Publish" at bounding box center [361, 61] width 32 height 11
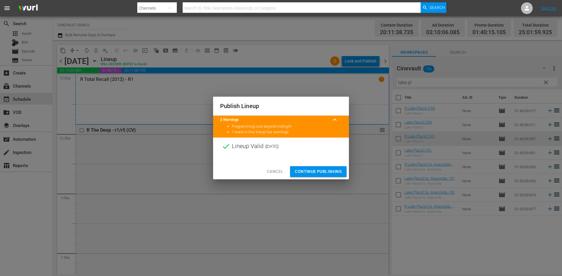
click at [338, 168] on span "Continue Publishing" at bounding box center [318, 171] width 47 height 7
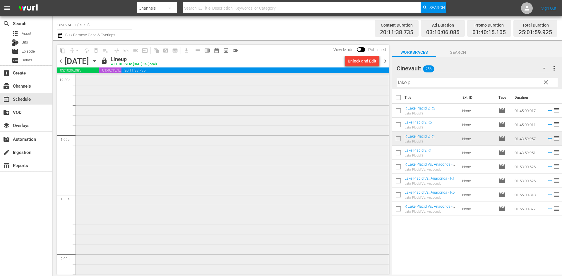
scroll to position [88, 0]
click at [387, 62] on span "chevron_right" at bounding box center [384, 61] width 7 height 7
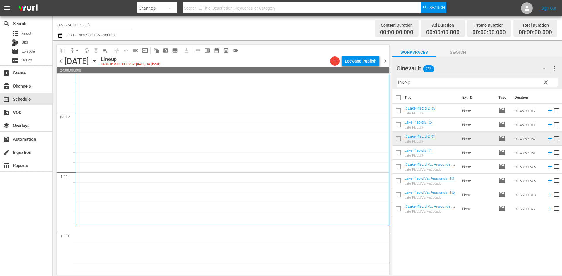
scroll to position [29, 0]
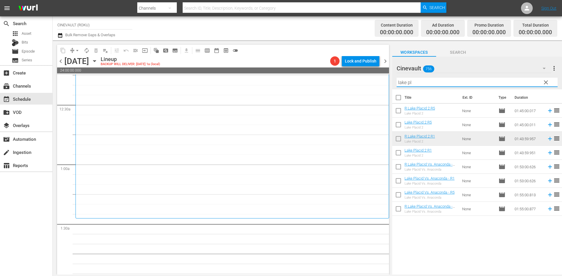
drag, startPoint x: 445, startPoint y: 85, endPoint x: 348, endPoint y: 93, distance: 97.4
click at [348, 93] on div "content_copy compress arrow_drop_down autorenew_outlined delete_forever_outline…" at bounding box center [307, 157] width 509 height 235
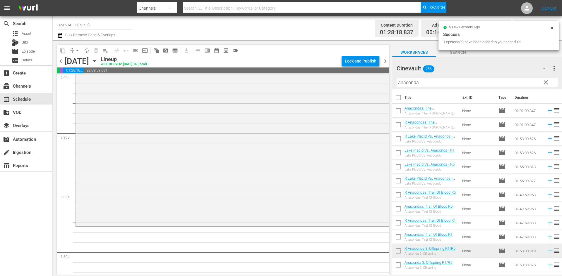
scroll to position [292, 0]
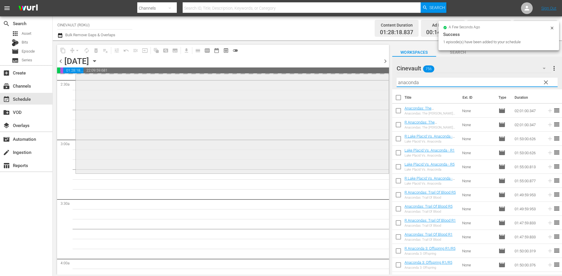
drag, startPoint x: 431, startPoint y: 85, endPoint x: 314, endPoint y: 85, distance: 117.6
click at [314, 85] on div "content_copy compress arrow_drop_down autorenew_outlined delete_forever_outline…" at bounding box center [307, 157] width 509 height 235
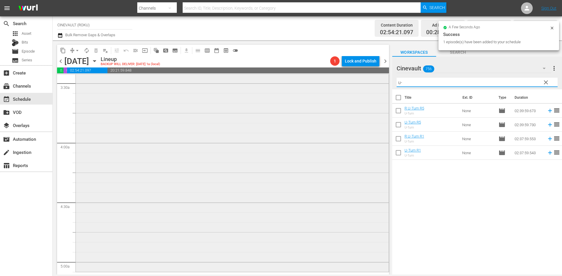
scroll to position [468, 0]
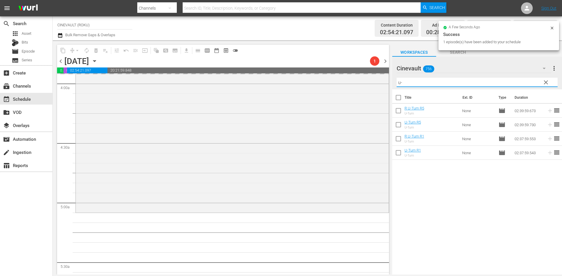
click at [380, 81] on div "content_copy compress arrow_drop_down autorenew_outlined delete_forever_outline…" at bounding box center [307, 157] width 509 height 235
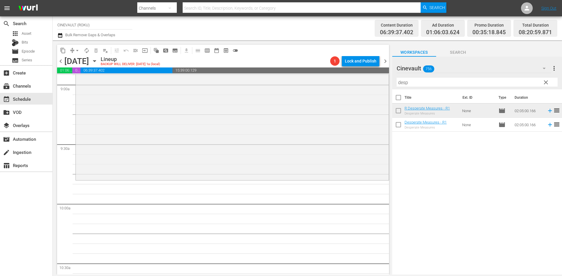
scroll to position [1111, 0]
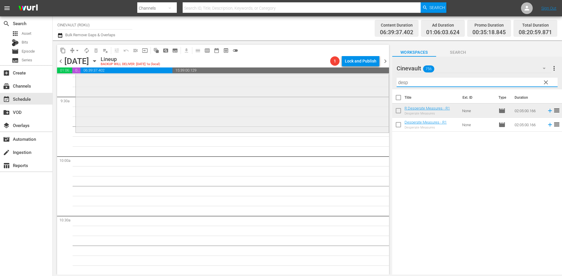
drag, startPoint x: 438, startPoint y: 82, endPoint x: 316, endPoint y: 82, distance: 121.4
click at [316, 82] on div "content_copy compress arrow_drop_down autorenew_outlined delete_forever_outline…" at bounding box center [307, 157] width 509 height 235
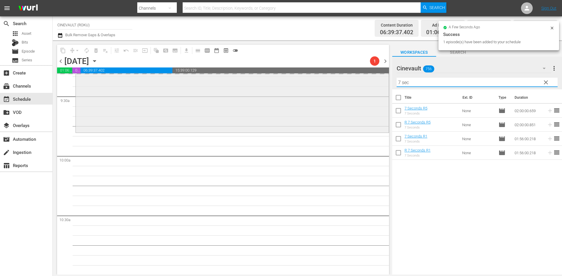
click at [344, 87] on div "content_copy compress arrow_drop_down autorenew_outlined delete_forever_outline…" at bounding box center [307, 157] width 509 height 235
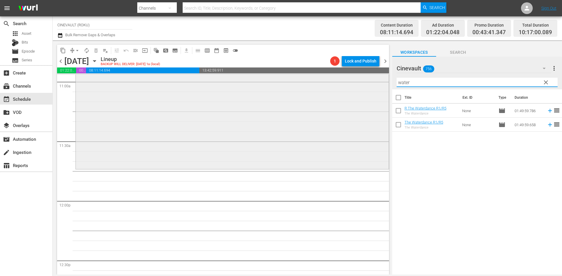
scroll to position [1316, 0]
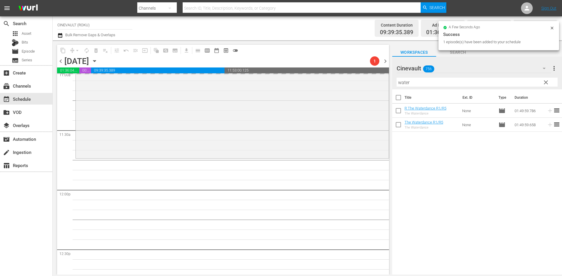
drag, startPoint x: 428, startPoint y: 87, endPoint x: 399, endPoint y: 85, distance: 28.5
click at [399, 85] on div "Filter by Title water" at bounding box center [476, 82] width 161 height 14
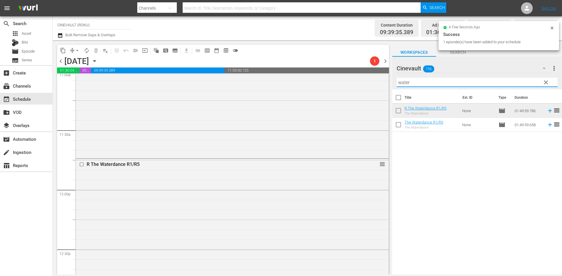
click at [416, 79] on input "water" at bounding box center [476, 82] width 161 height 9
drag, startPoint x: 417, startPoint y: 81, endPoint x: 370, endPoint y: 87, distance: 47.8
click at [370, 87] on div "content_copy compress arrow_drop_down autorenew_outlined delete_forever_outline…" at bounding box center [307, 157] width 509 height 235
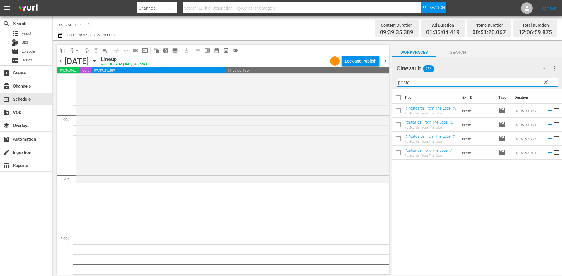
scroll to position [1550, 0]
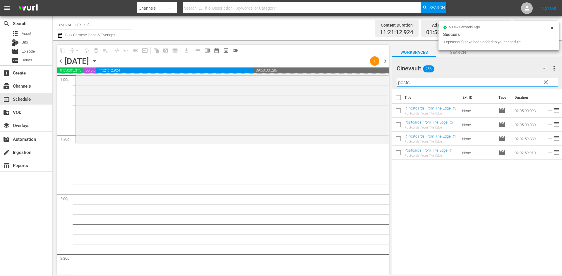
click at [316, 78] on div "content_copy compress arrow_drop_down autorenew_outlined delete_forever_outline…" at bounding box center [307, 157] width 509 height 235
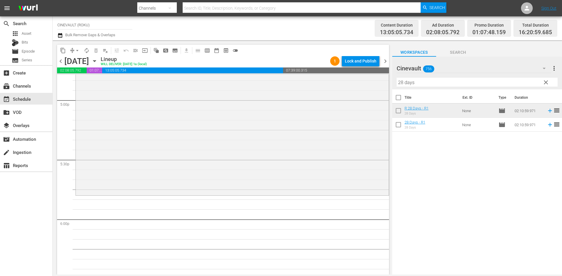
scroll to position [2076, 0]
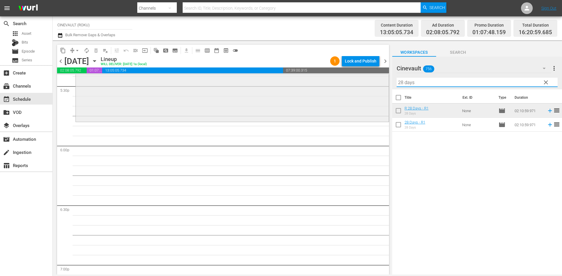
drag, startPoint x: 465, startPoint y: 82, endPoint x: 286, endPoint y: 84, distance: 178.7
click at [286, 84] on div "content_copy compress arrow_drop_down autorenew_outlined delete_forever_outline…" at bounding box center [307, 157] width 509 height 235
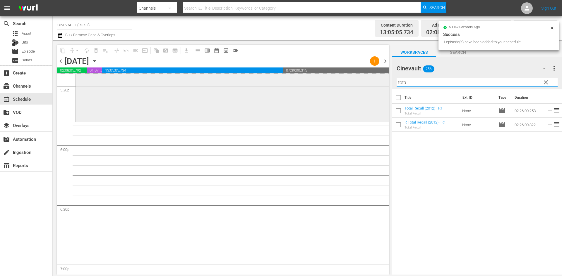
drag, startPoint x: 424, startPoint y: 86, endPoint x: 359, endPoint y: 85, distance: 64.9
click at [359, 85] on div "content_copy compress arrow_drop_down autorenew_outlined delete_forever_outline…" at bounding box center [307, 157] width 509 height 235
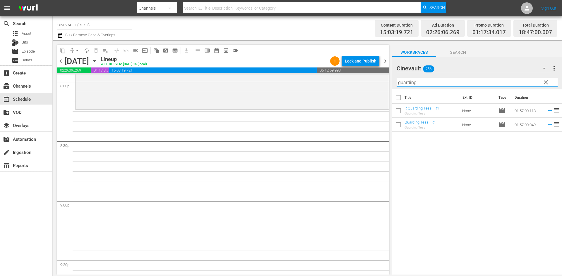
scroll to position [2398, 0]
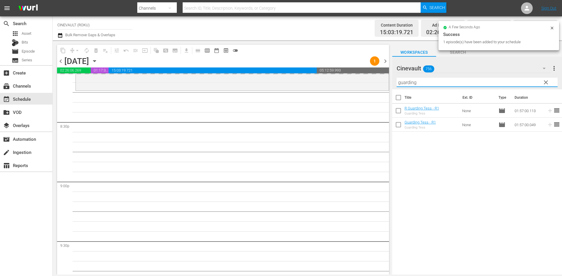
drag, startPoint x: 437, startPoint y: 80, endPoint x: 313, endPoint y: 94, distance: 125.1
click at [296, 88] on div "content_copy compress arrow_drop_down autorenew_outlined delete_forever_outline…" at bounding box center [307, 157] width 509 height 235
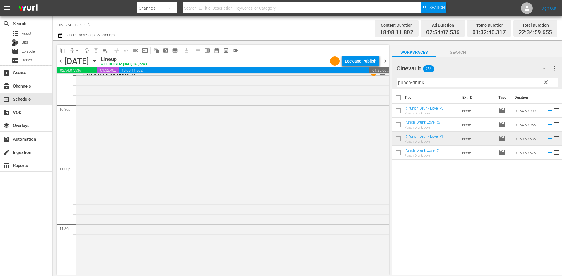
scroll to position [2667, 0]
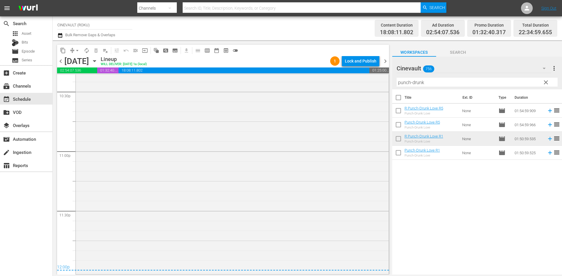
drag, startPoint x: 389, startPoint y: 260, endPoint x: 390, endPoint y: 211, distance: 49.4
click at [390, 211] on div "content_copy compress arrow_drop_down autorenew_outlined delete_forever_outline…" at bounding box center [221, 157] width 337 height 235
click at [345, 221] on div "R Punch-Drunk Love R1 1 reorder" at bounding box center [232, 163] width 313 height 219
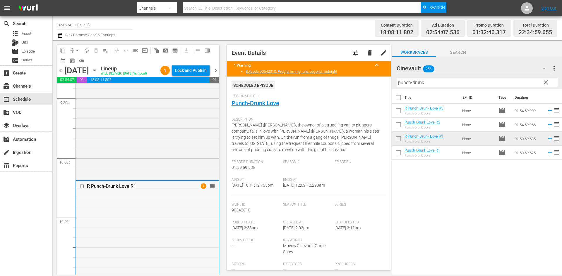
scroll to position [2434, 0]
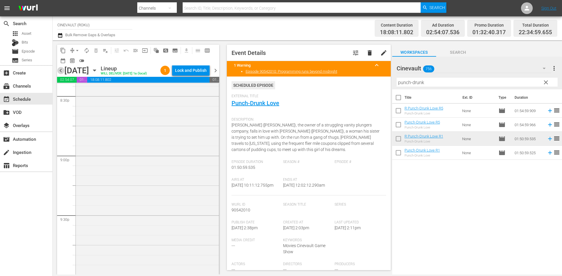
click at [60, 70] on span "chevron_left" at bounding box center [60, 70] width 7 height 7
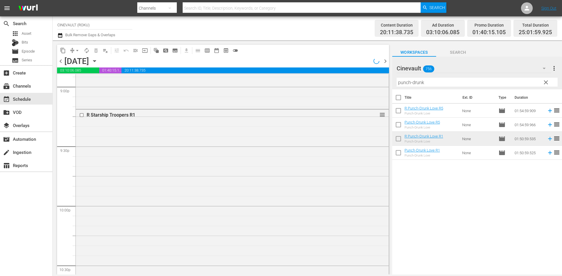
scroll to position [2453, 0]
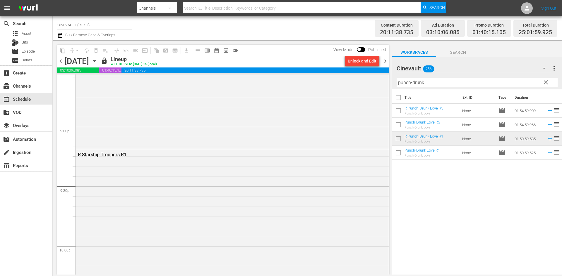
click at [98, 59] on icon "button" at bounding box center [94, 61] width 6 height 6
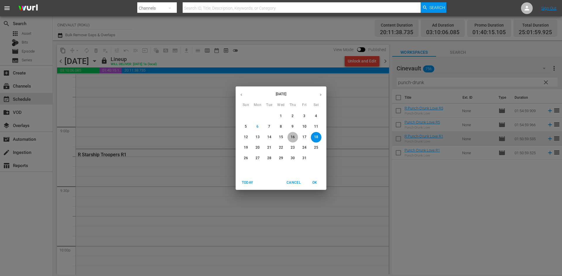
click at [290, 136] on span "16" at bounding box center [292, 137] width 11 height 5
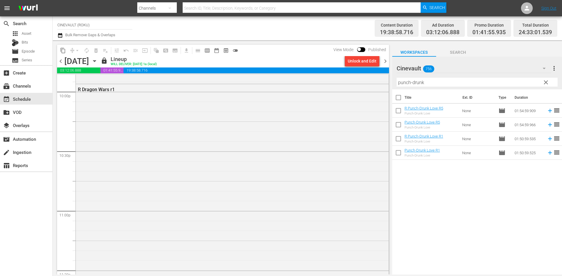
scroll to position [2574, 0]
click at [173, 195] on div "R Dragon Wars r1" at bounding box center [232, 228] width 313 height 221
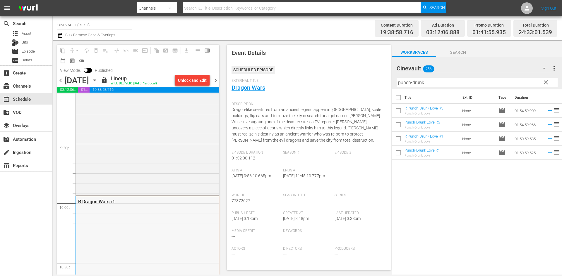
scroll to position [2632, 0]
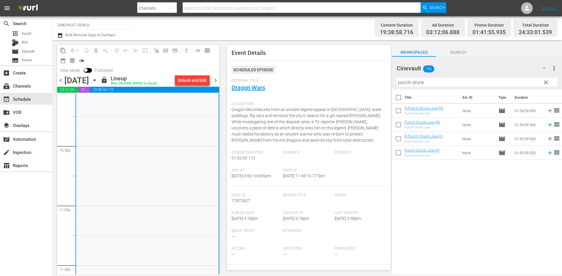
click at [215, 78] on span "chevron_right" at bounding box center [215, 80] width 7 height 7
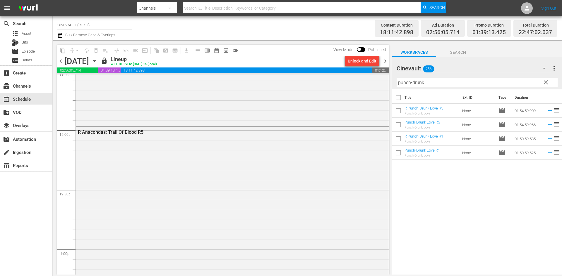
scroll to position [1375, 0]
click at [357, 60] on div "Unlock and Edit" at bounding box center [361, 61] width 29 height 11
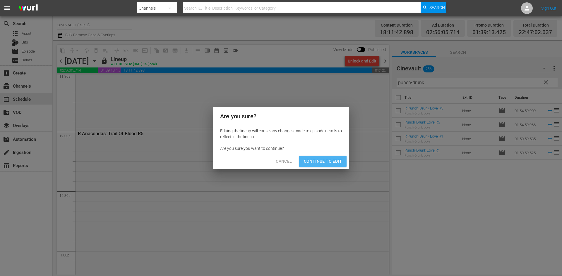
click at [335, 159] on span "Continue to Edit" at bounding box center [323, 161] width 38 height 7
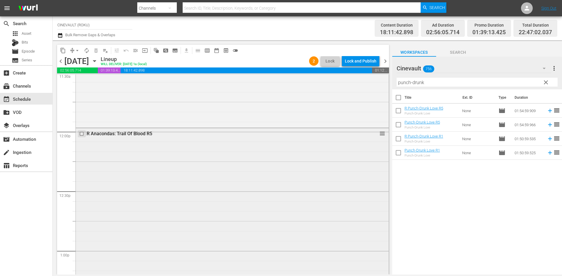
click at [80, 134] on input "checkbox" at bounding box center [82, 133] width 6 height 5
click at [95, 53] on span "delete_forever_outlined" at bounding box center [96, 51] width 6 height 6
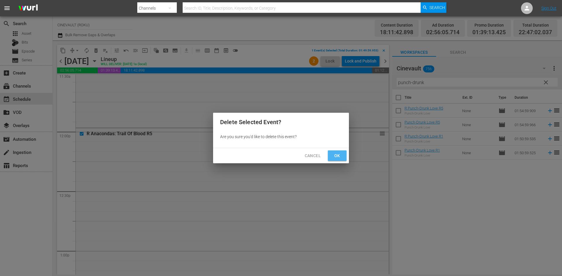
click at [338, 154] on span "Ok" at bounding box center [336, 155] width 9 height 7
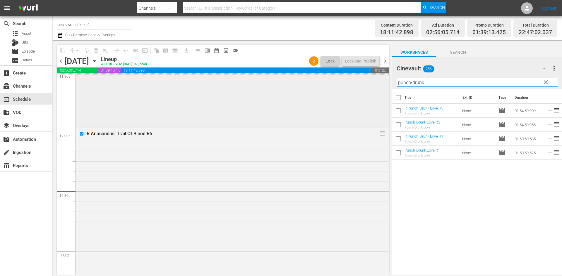
drag, startPoint x: 438, startPoint y: 79, endPoint x: 379, endPoint y: 82, distance: 59.5
click at [379, 82] on div "content_copy compress arrow_drop_down autorenew_outlined delete_forever_outline…" at bounding box center [307, 157] width 509 height 235
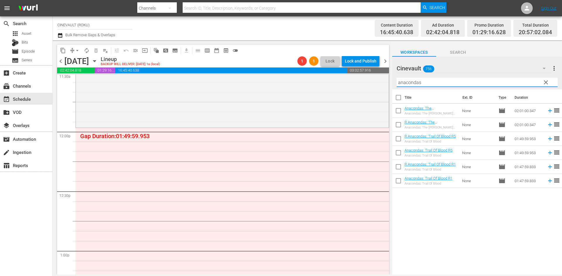
type input "anacondas"
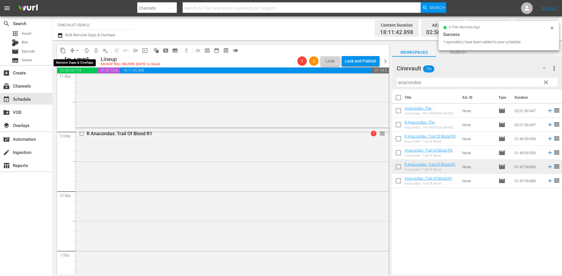
click at [78, 51] on span "arrow_drop_down" at bounding box center [77, 51] width 6 height 6
click at [91, 83] on li "Align to End of Previous Day" at bounding box center [77, 82] width 61 height 10
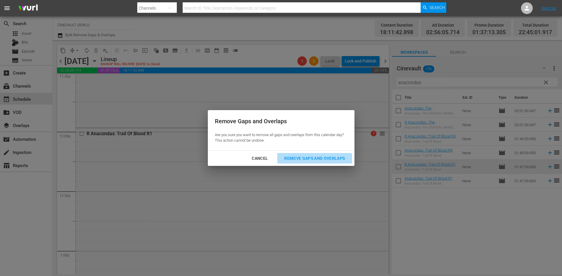
click at [299, 157] on div "Remove Gaps and Overlaps" at bounding box center [314, 158] width 70 height 7
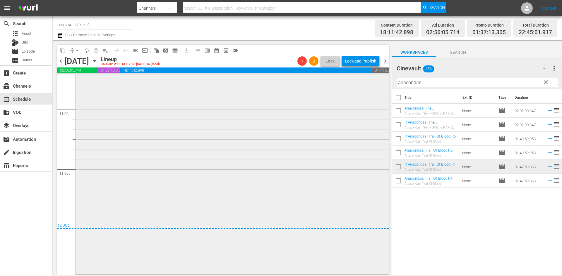
scroll to position [2592, 0]
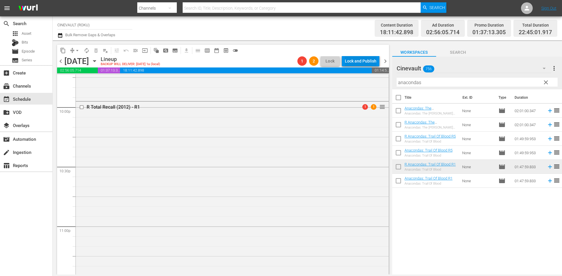
click at [346, 63] on div "Lock and Publish" at bounding box center [361, 61] width 32 height 11
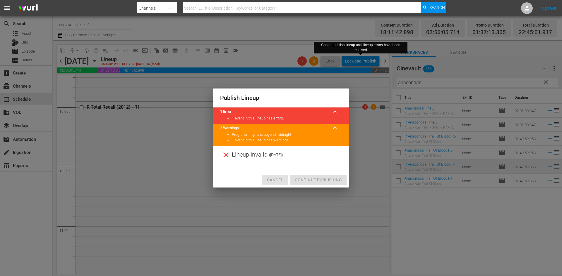
click at [273, 178] on span "Cancel" at bounding box center [275, 180] width 16 height 7
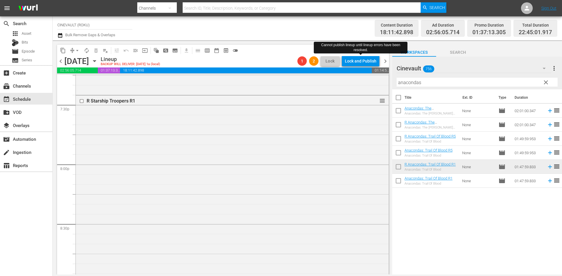
scroll to position [2241, 0]
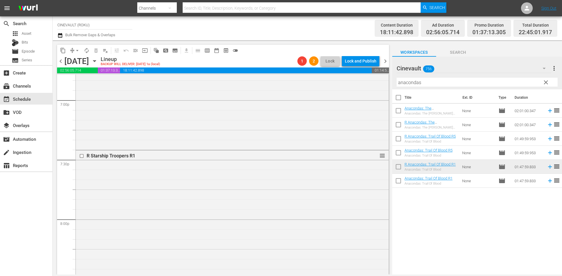
click at [385, 60] on span "chevron_right" at bounding box center [384, 61] width 7 height 7
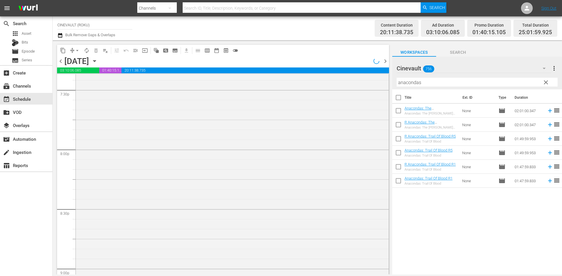
scroll to position [2271, 0]
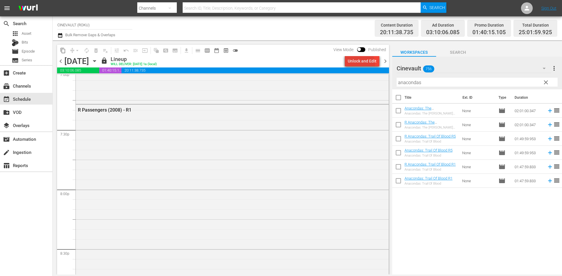
click at [358, 64] on div "Unlock and Edit" at bounding box center [361, 61] width 29 height 11
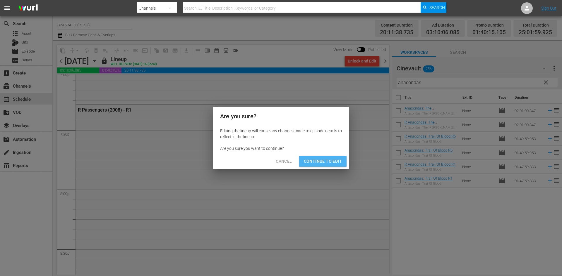
click at [335, 163] on span "Continue to Edit" at bounding box center [323, 161] width 38 height 7
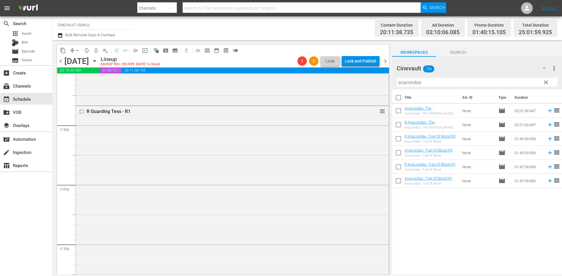
scroll to position [0, 0]
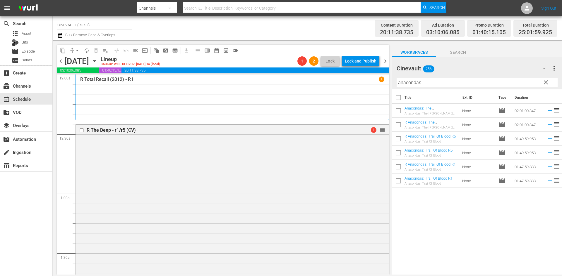
click at [387, 54] on div "content_copy compress arrow_drop_down autorenew_outlined delete_forever_outline…" at bounding box center [223, 50] width 332 height 11
click at [75, 52] on span "arrow_drop_down" at bounding box center [77, 51] width 6 height 6
click at [90, 83] on li "Align to End of Previous Day" at bounding box center [77, 82] width 61 height 10
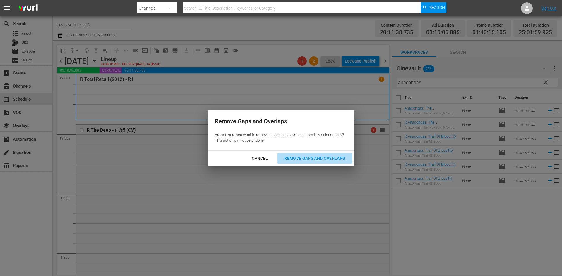
click at [331, 154] on button "Remove Gaps and Overlaps" at bounding box center [314, 158] width 75 height 11
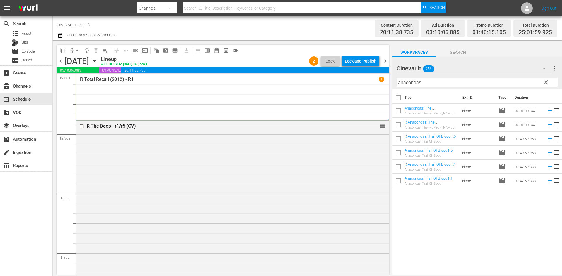
click at [64, 60] on span "chevron_left" at bounding box center [60, 61] width 7 height 7
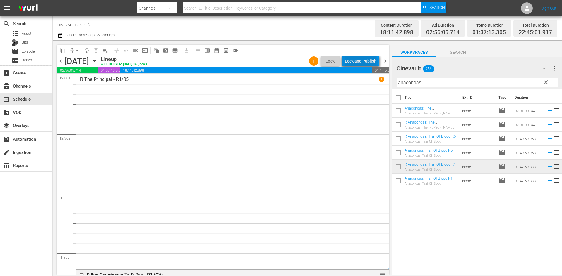
click at [362, 64] on div "Lock and Publish" at bounding box center [361, 61] width 32 height 11
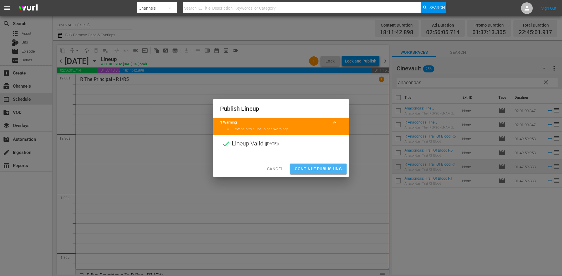
click at [336, 167] on span "Continue Publishing" at bounding box center [318, 169] width 47 height 7
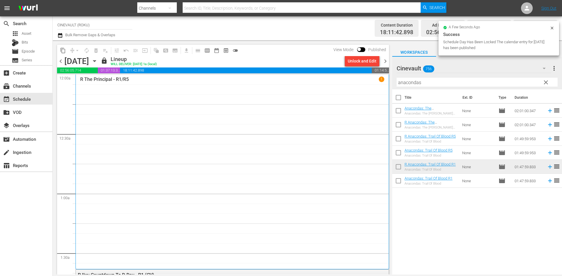
click at [387, 64] on span "chevron_right" at bounding box center [384, 61] width 7 height 7
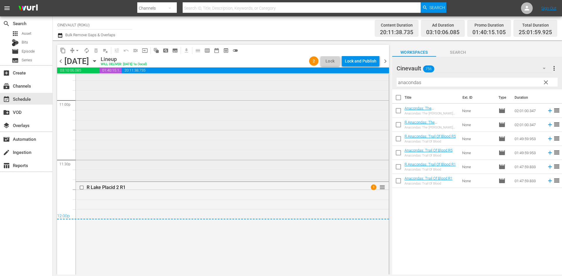
scroll to position [2716, 0]
click at [363, 63] on div "Lock and Publish" at bounding box center [361, 61] width 32 height 11
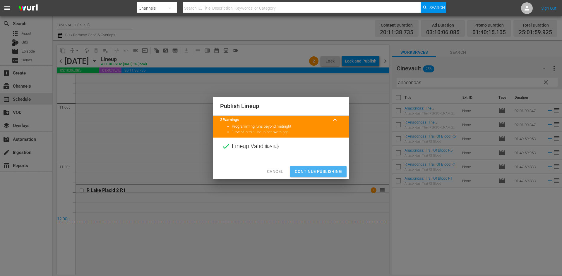
click at [332, 169] on span "Continue Publishing" at bounding box center [318, 171] width 47 height 7
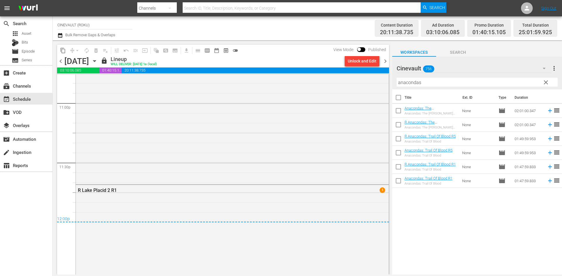
click at [386, 59] on span "chevron_right" at bounding box center [384, 61] width 7 height 7
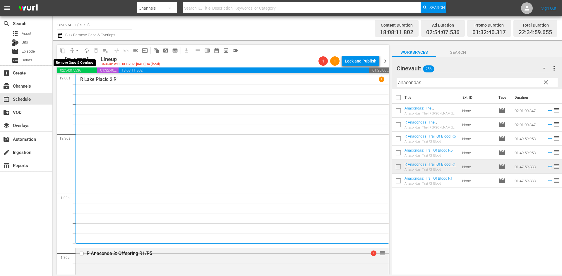
click at [78, 48] on span "arrow_drop_down" at bounding box center [77, 51] width 6 height 6
click at [93, 85] on li "Align to End of Previous Day" at bounding box center [77, 82] width 61 height 10
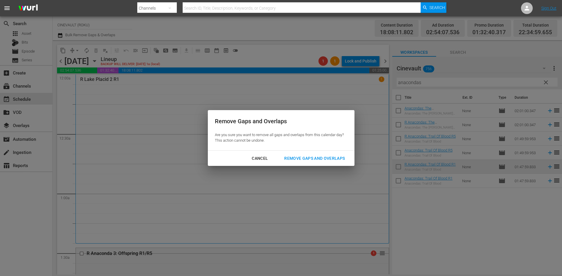
click at [322, 161] on div "Remove Gaps and Overlaps" at bounding box center [314, 158] width 70 height 7
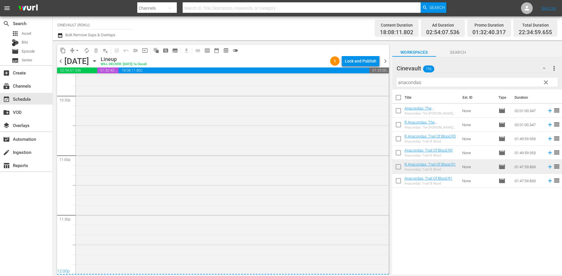
scroll to position [2664, 0]
click at [355, 58] on div "Lock and Publish" at bounding box center [361, 61] width 32 height 11
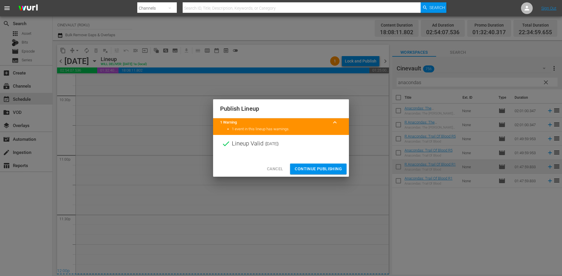
click at [324, 166] on span "Continue Publishing" at bounding box center [318, 169] width 47 height 7
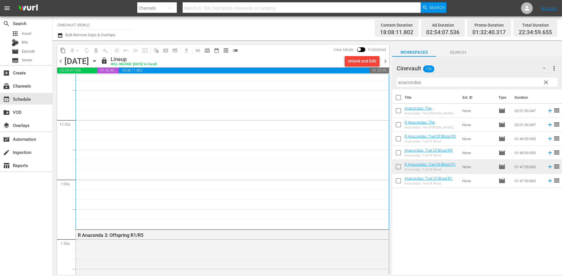
scroll to position [0, 0]
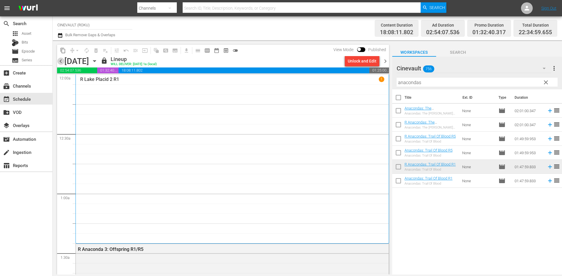
click at [59, 63] on span "chevron_left" at bounding box center [60, 61] width 7 height 7
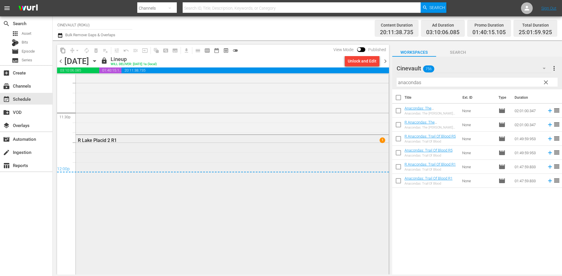
scroll to position [2833, 0]
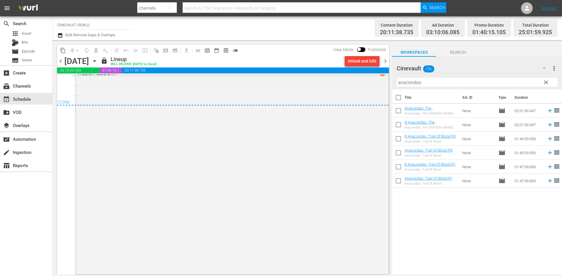
click at [59, 61] on span "chevron_left" at bounding box center [60, 61] width 7 height 7
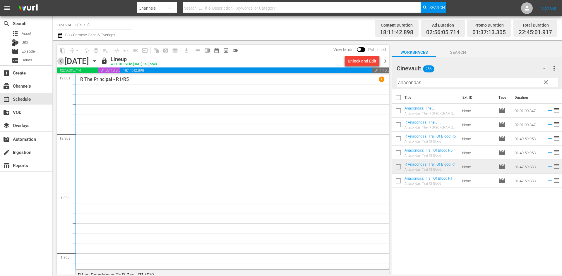
click at [61, 62] on span "chevron_left" at bounding box center [60, 61] width 7 height 7
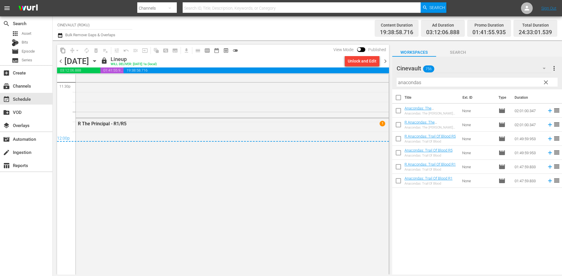
scroll to position [2837, 0]
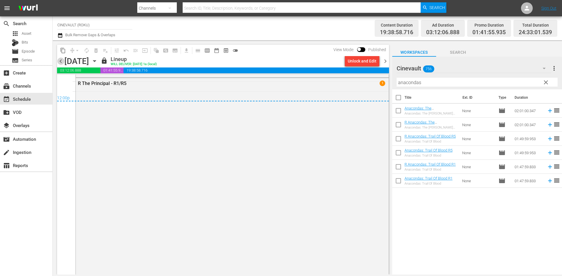
click at [62, 60] on span "chevron_left" at bounding box center [60, 61] width 7 height 7
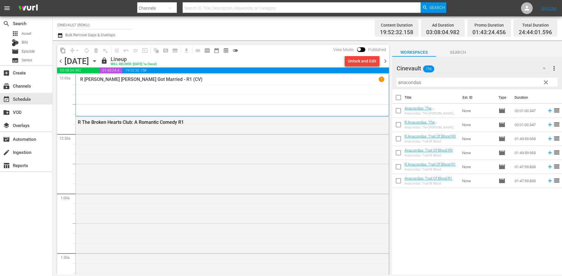
click at [61, 63] on span "chevron_left" at bounding box center [60, 61] width 7 height 7
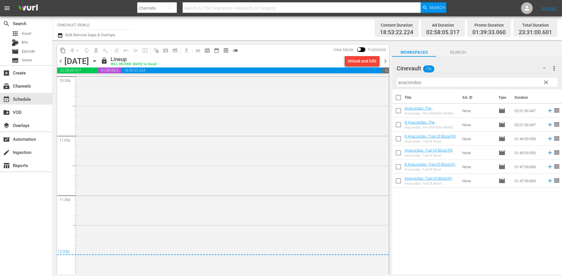
scroll to position [2705, 0]
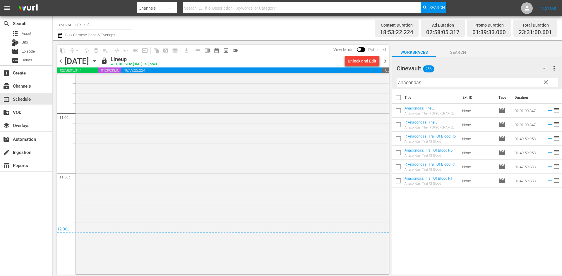
click at [62, 64] on span "chevron_left" at bounding box center [60, 61] width 7 height 7
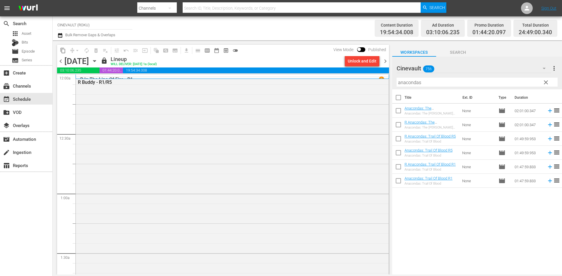
click at [385, 61] on span "chevron_right" at bounding box center [384, 61] width 7 height 7
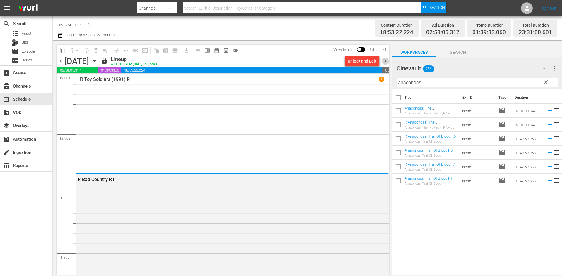
click at [385, 61] on span "chevron_right" at bounding box center [384, 61] width 7 height 7
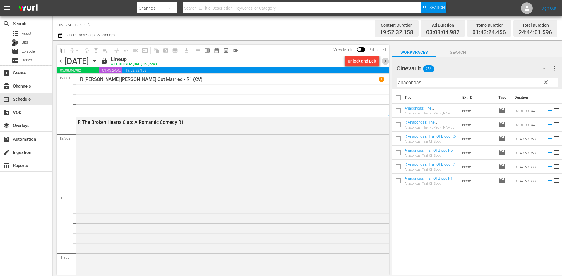
click at [385, 61] on span "chevron_right" at bounding box center [384, 61] width 7 height 7
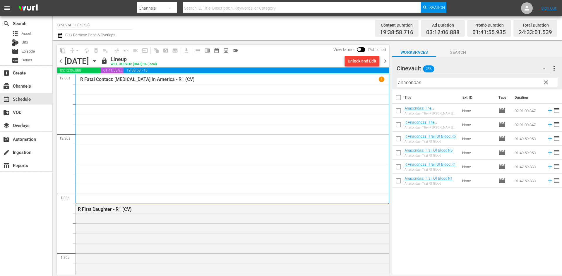
click at [385, 61] on span "chevron_right" at bounding box center [384, 61] width 7 height 7
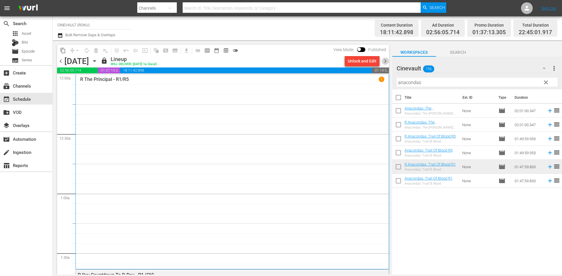
click at [385, 61] on span "chevron_right" at bounding box center [384, 61] width 7 height 7
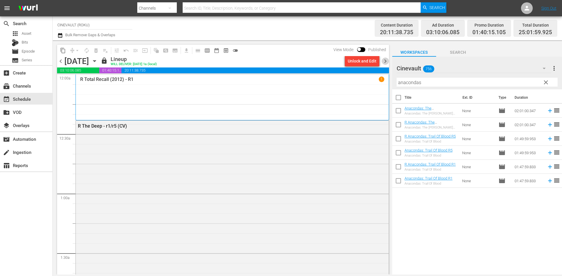
click at [385, 61] on span "chevron_right" at bounding box center [384, 61] width 7 height 7
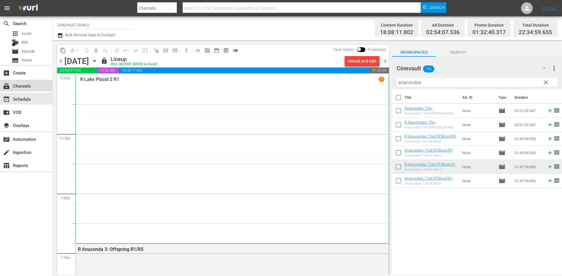
click at [29, 88] on div "subscriptions Channels" at bounding box center [16, 84] width 33 height 5
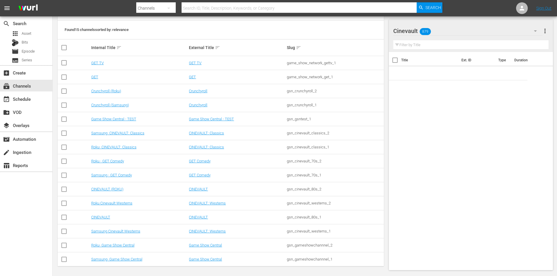
scroll to position [78, 0]
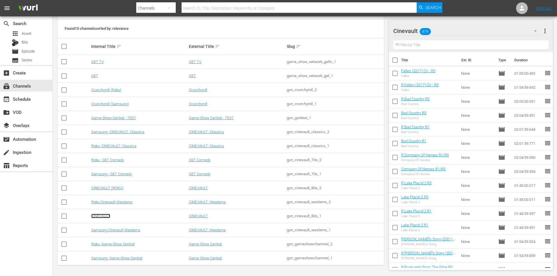
click at [104, 215] on link "CINEVAULT" at bounding box center [100, 216] width 19 height 4
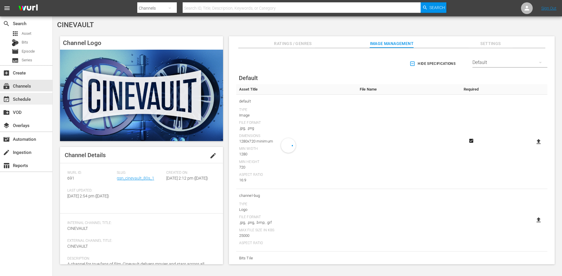
click at [32, 97] on div "event_available Schedule" at bounding box center [16, 98] width 33 height 5
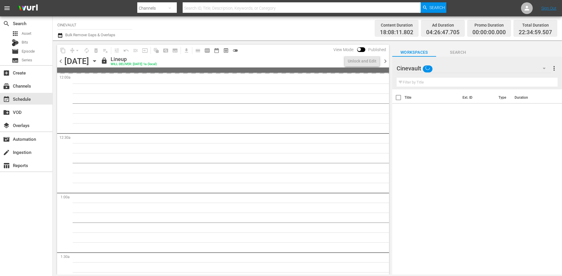
click at [99, 63] on div "Sunday, October 19th October 19th" at bounding box center [81, 61] width 35 height 10
click at [98, 60] on icon "button" at bounding box center [94, 61] width 6 height 6
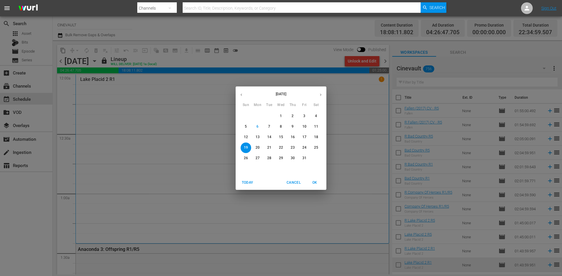
click at [255, 137] on p "13" at bounding box center [257, 137] width 4 height 5
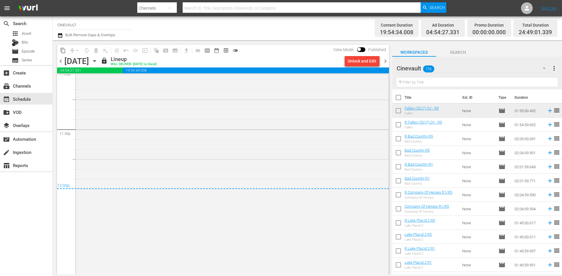
scroll to position [2763, 0]
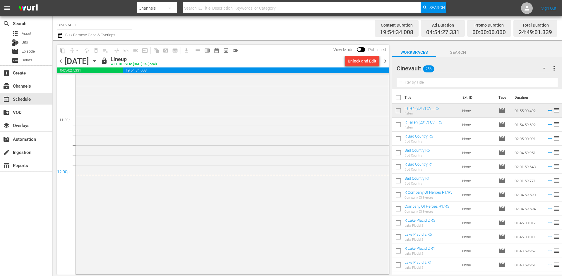
click at [383, 62] on span "chevron_right" at bounding box center [384, 61] width 7 height 7
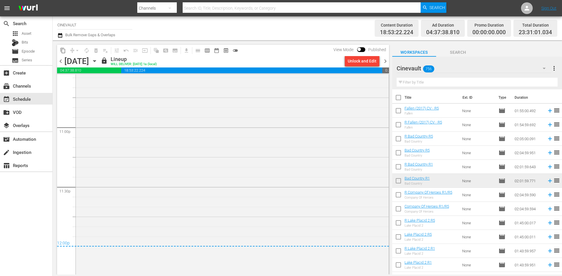
scroll to position [2705, 0]
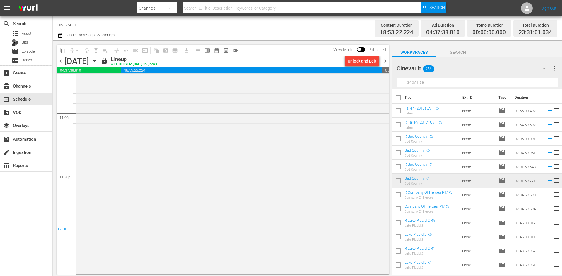
click at [384, 59] on span "chevron_right" at bounding box center [384, 61] width 7 height 7
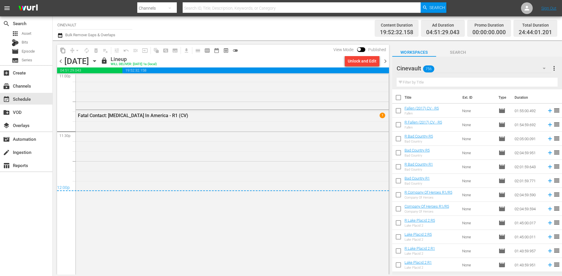
scroll to position [2749, 0]
click at [384, 62] on span "chevron_right" at bounding box center [384, 61] width 7 height 7
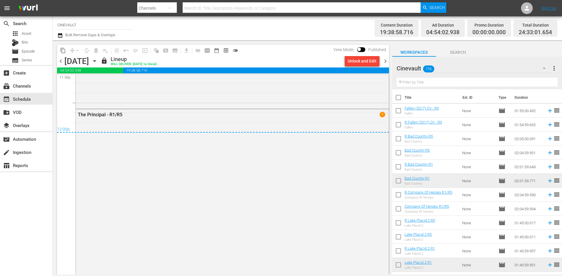
scroll to position [2808, 0]
click at [385, 61] on span "chevron_right" at bounding box center [384, 61] width 7 height 7
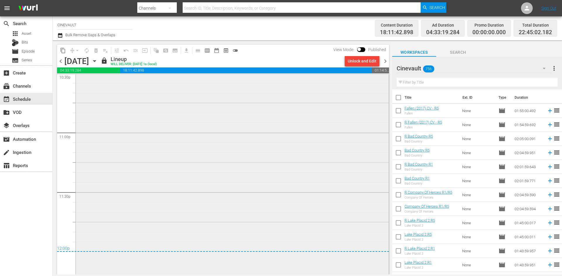
scroll to position [2709, 0]
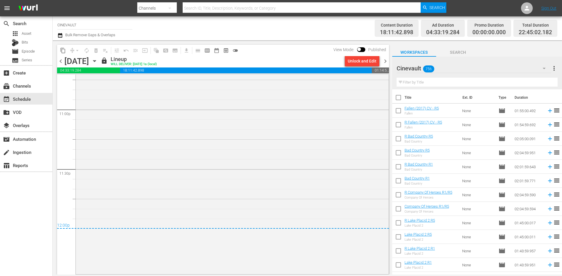
click at [385, 66] on div "chevron_left Friday, October 17th October 17th lock Lineup WILL DELIVER: 10/16 …" at bounding box center [223, 61] width 332 height 11
click at [386, 60] on span "chevron_right" at bounding box center [384, 61] width 7 height 7
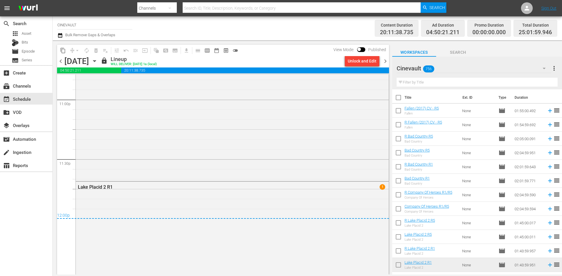
scroll to position [2720, 0]
click at [382, 58] on span "chevron_right" at bounding box center [384, 61] width 7 height 7
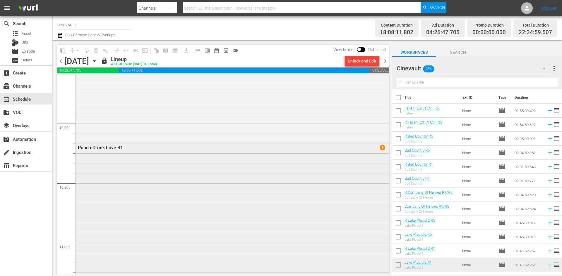
scroll to position [2488, 0]
click at [62, 62] on span "chevron_left" at bounding box center [60, 61] width 7 height 7
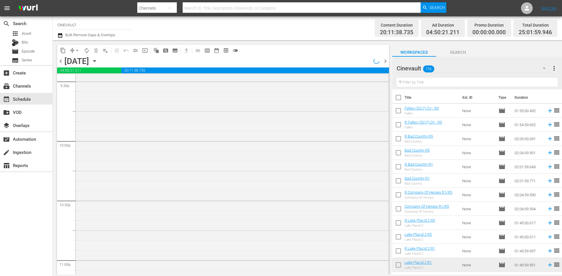
scroll to position [2479, 0]
